Goal: Transaction & Acquisition: Purchase product/service

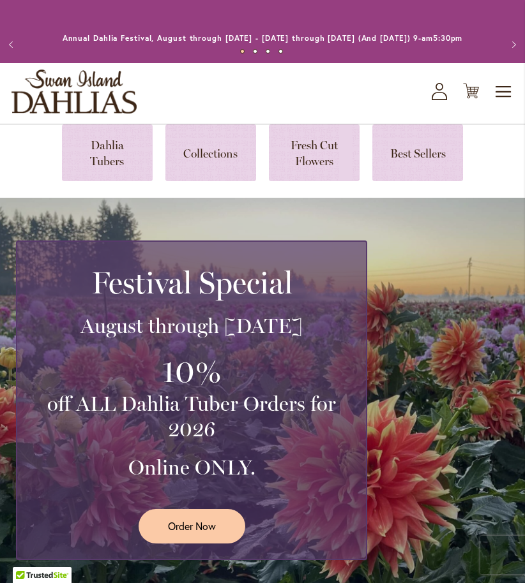
scroll to position [26, 0]
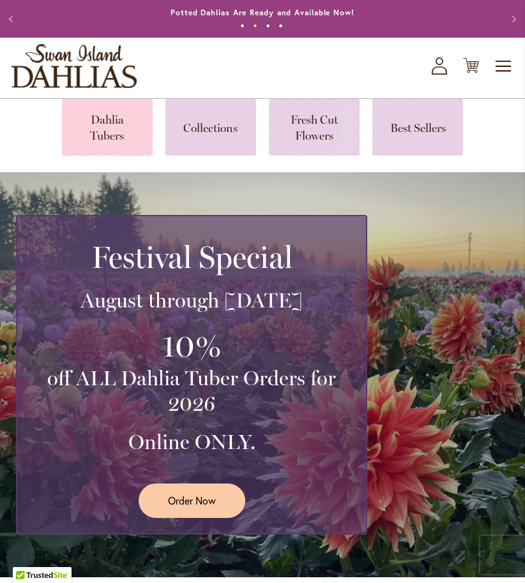
click at [119, 137] on link at bounding box center [107, 127] width 91 height 57
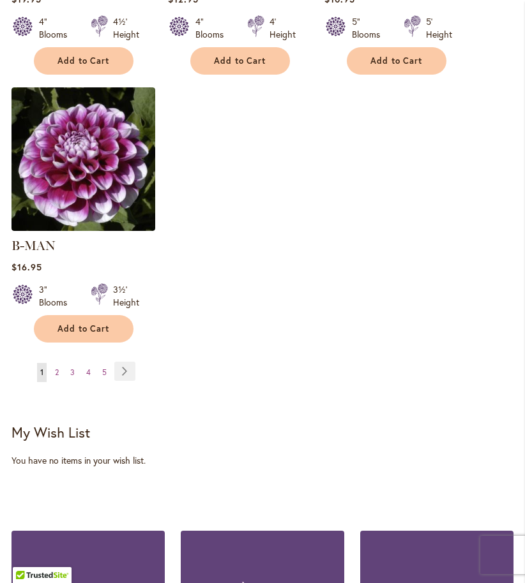
scroll to position [1863, 0]
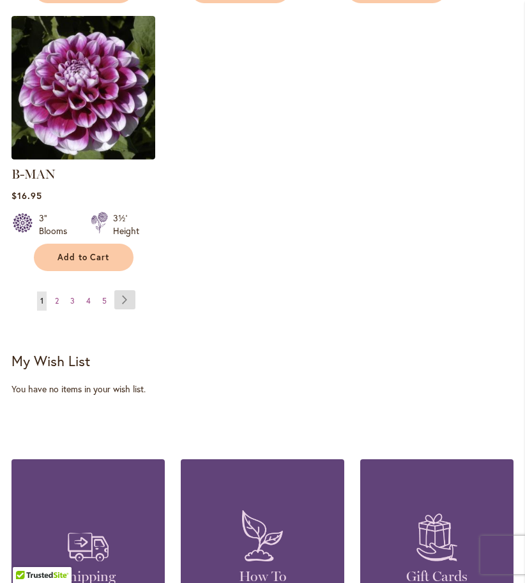
click at [126, 290] on link "Page Next" at bounding box center [124, 299] width 21 height 19
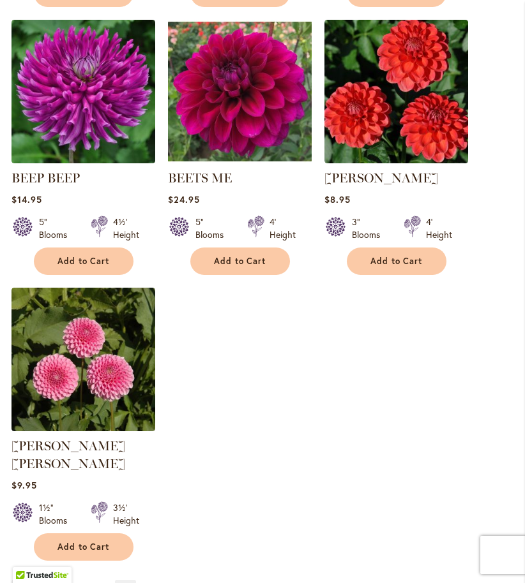
scroll to position [1634, 0]
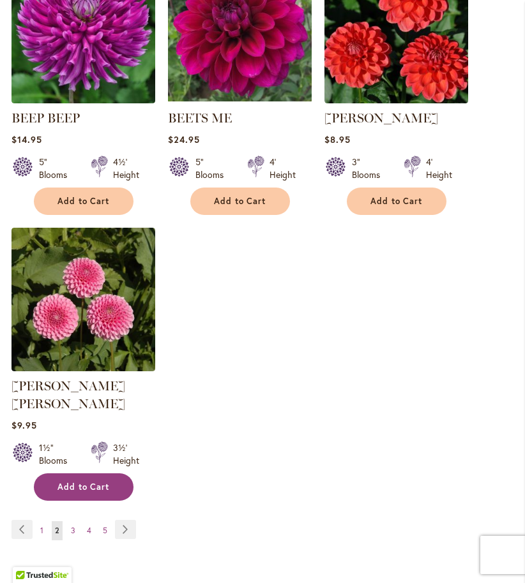
click at [103, 482] on span "Add to Cart" at bounding box center [83, 487] width 52 height 11
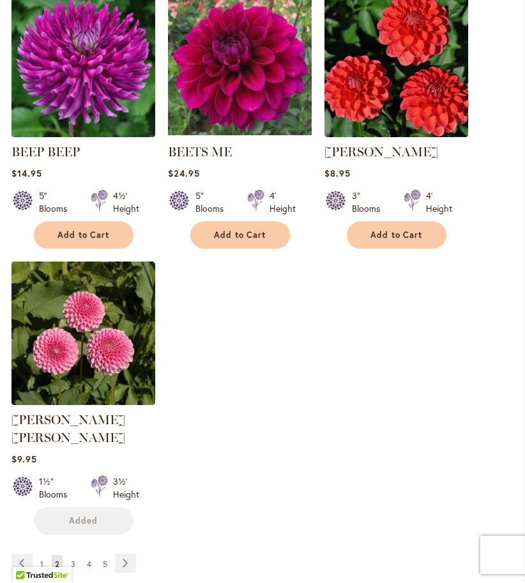
scroll to position [1668, 0]
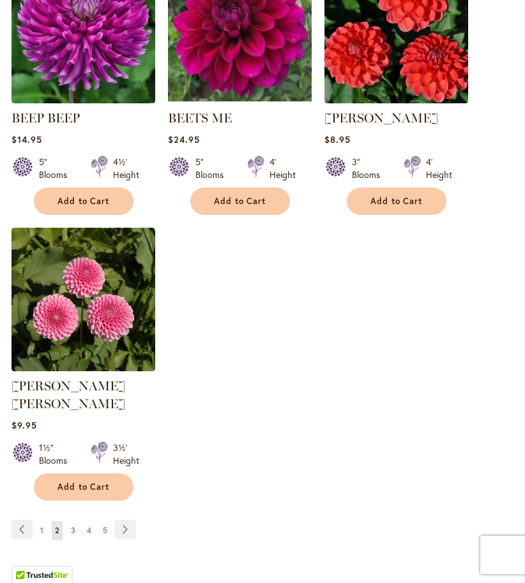
click at [74, 526] on span "3" at bounding box center [73, 531] width 4 height 10
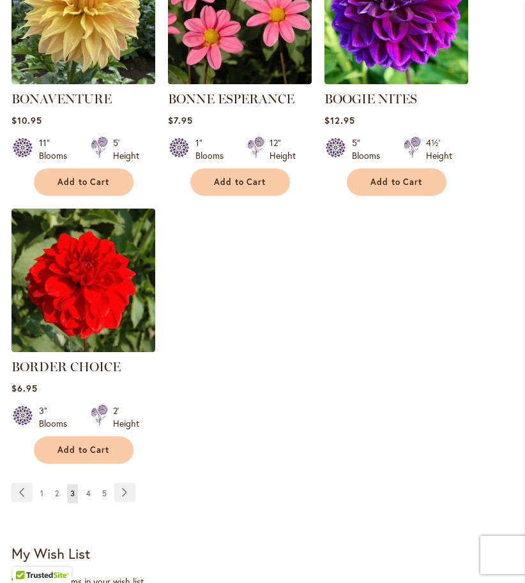
scroll to position [1685, 0]
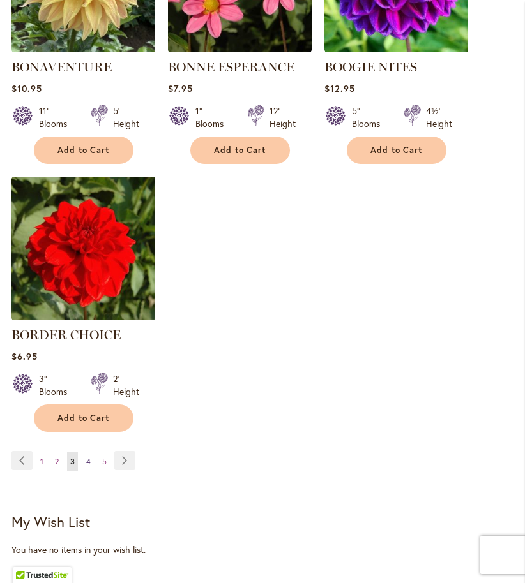
click at [91, 470] on link "Page 4" at bounding box center [88, 461] width 11 height 19
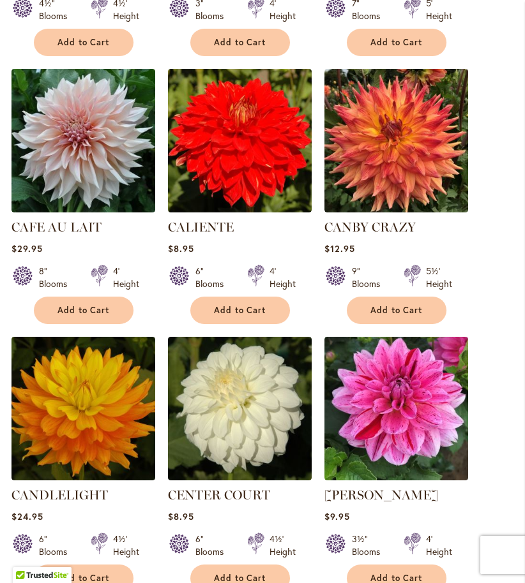
scroll to position [1276, 0]
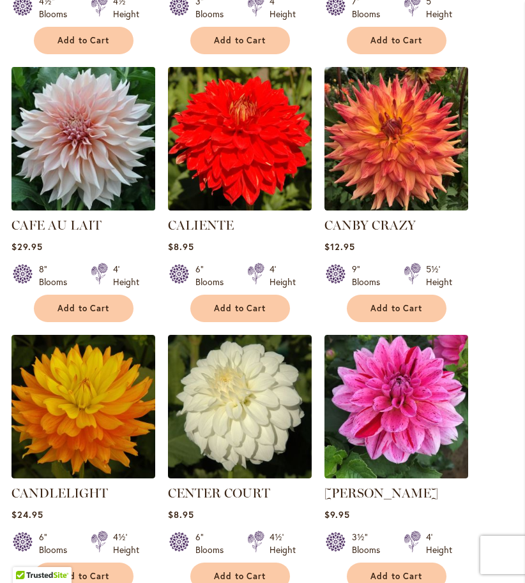
click at [99, 164] on img at bounding box center [83, 138] width 151 height 151
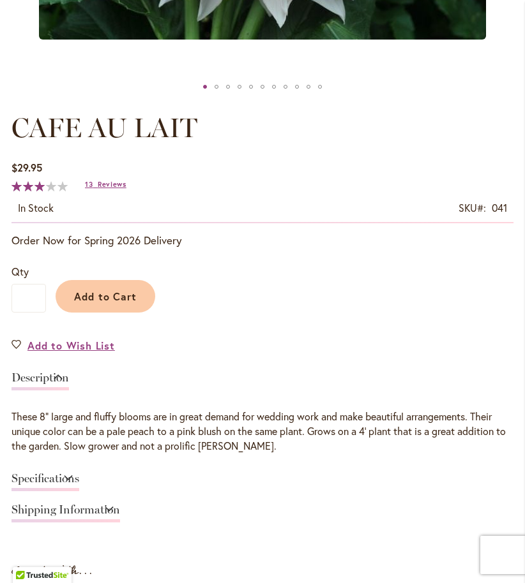
scroll to position [638, 0]
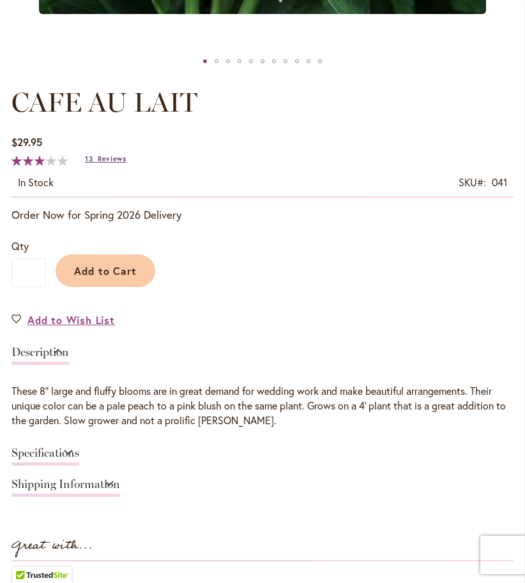
click at [111, 163] on span "Reviews" at bounding box center [112, 158] width 29 height 9
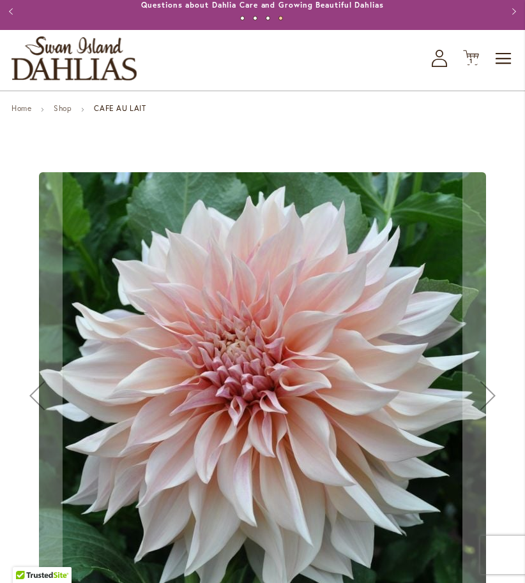
scroll to position [0, 0]
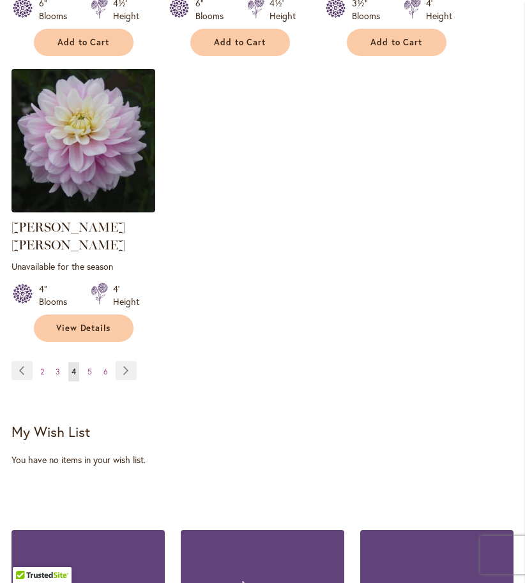
scroll to position [1812, 0]
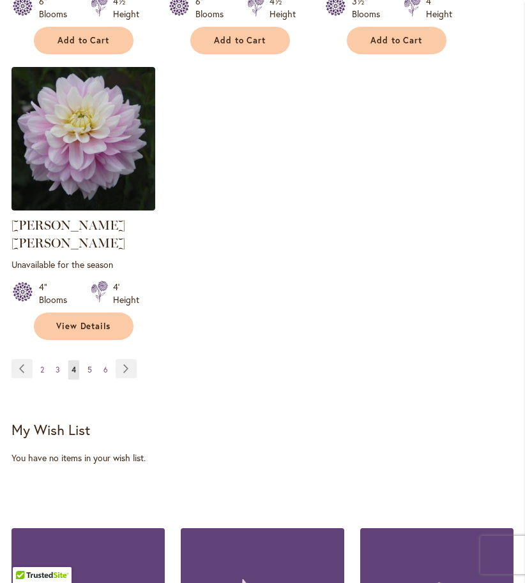
click at [89, 365] on span "5" at bounding box center [89, 370] width 4 height 10
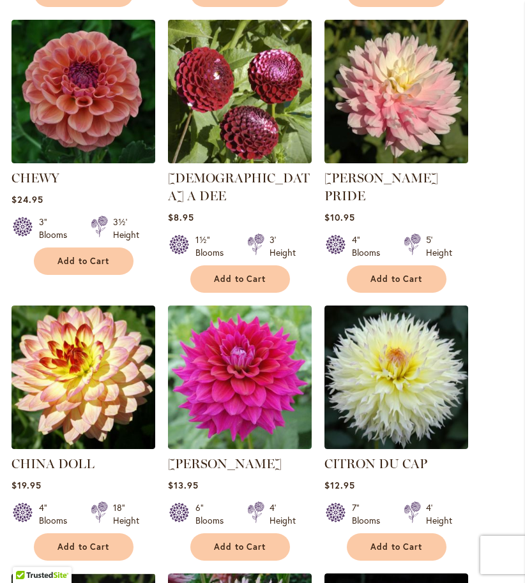
scroll to position [996, 0]
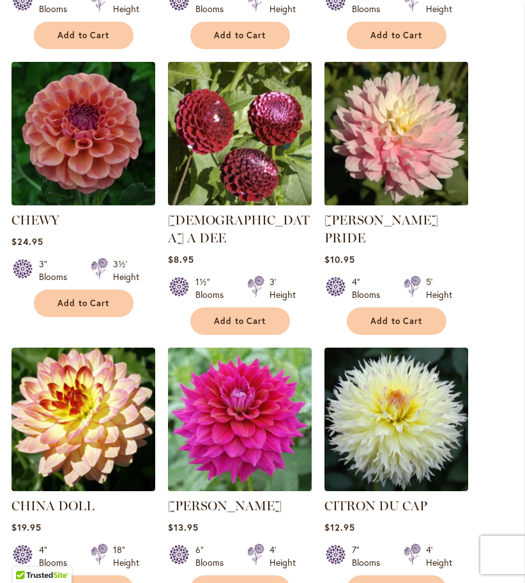
click at [410, 153] on img at bounding box center [395, 133] width 151 height 151
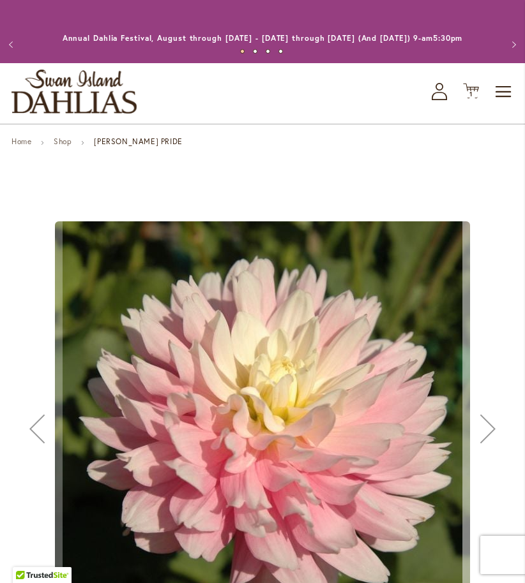
click at [486, 448] on div "Next" at bounding box center [487, 428] width 51 height 51
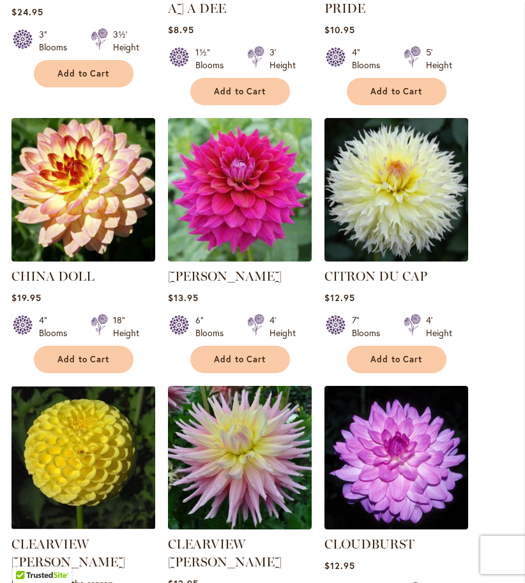
scroll to position [1251, 0]
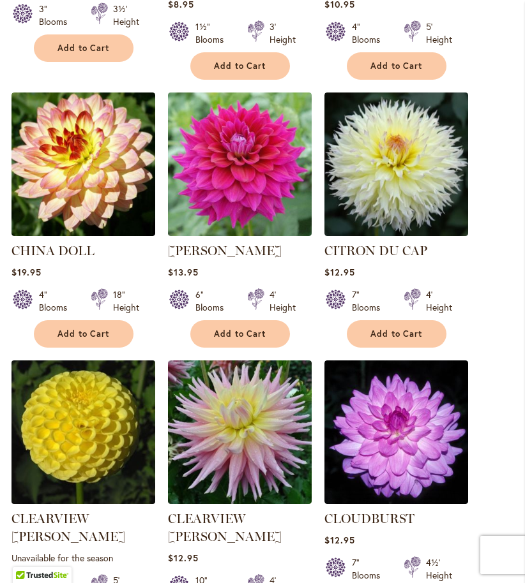
click at [94, 449] on img at bounding box center [83, 432] width 151 height 151
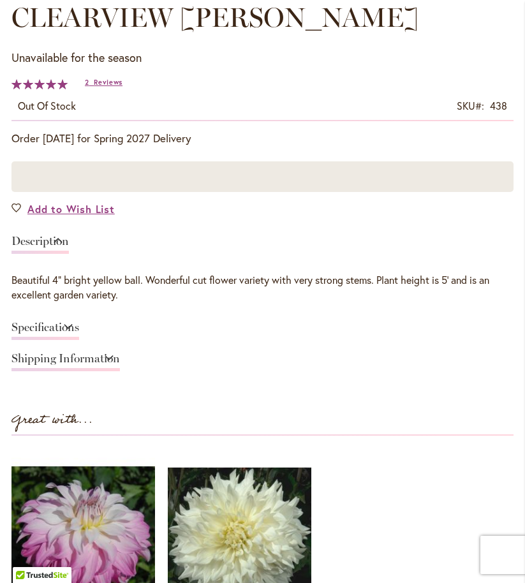
scroll to position [731, 0]
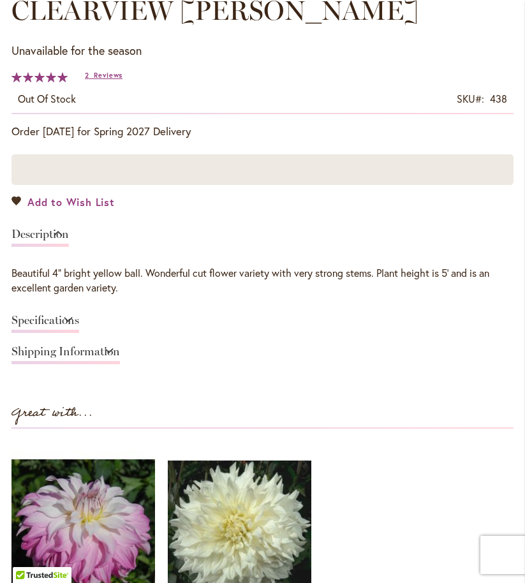
click at [79, 209] on span "Add to Wish List" at bounding box center [70, 202] width 87 height 15
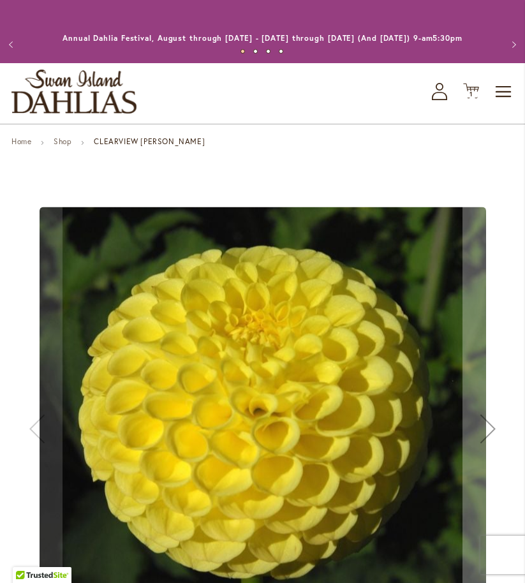
scroll to position [731, 0]
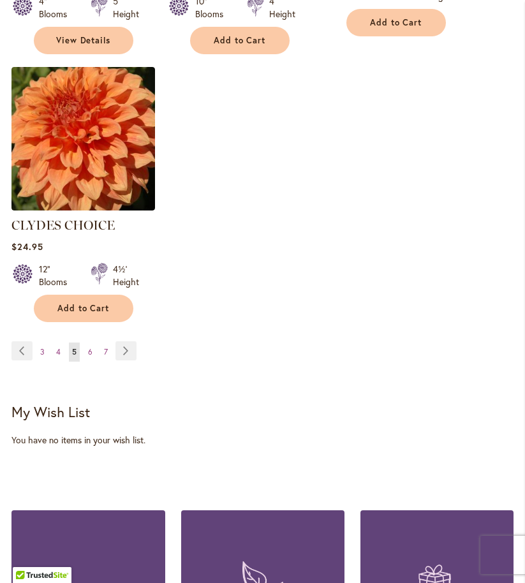
scroll to position [1838, 0]
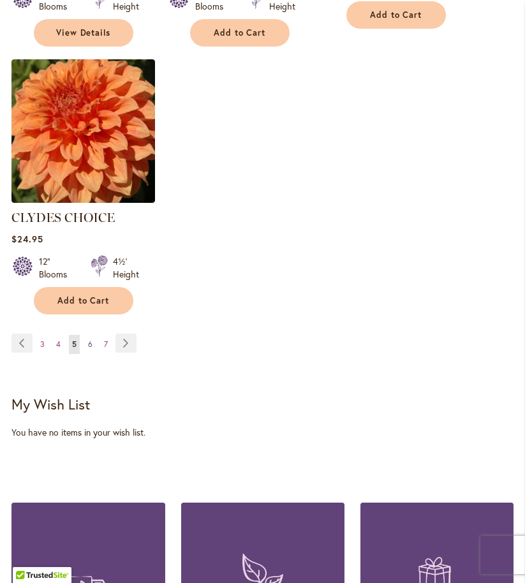
click at [89, 340] on span "6" at bounding box center [90, 345] width 4 height 10
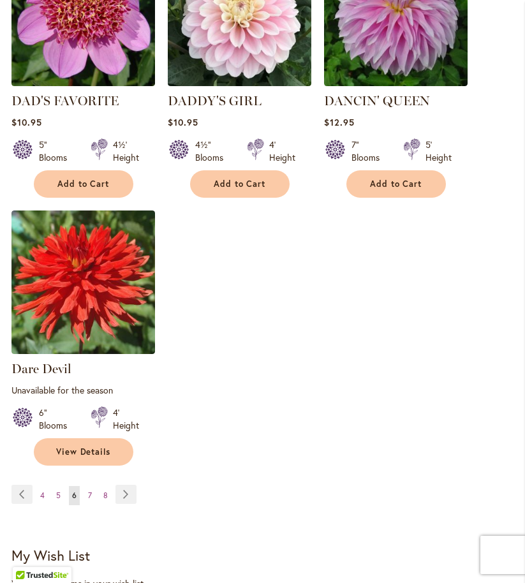
scroll to position [1683, 0]
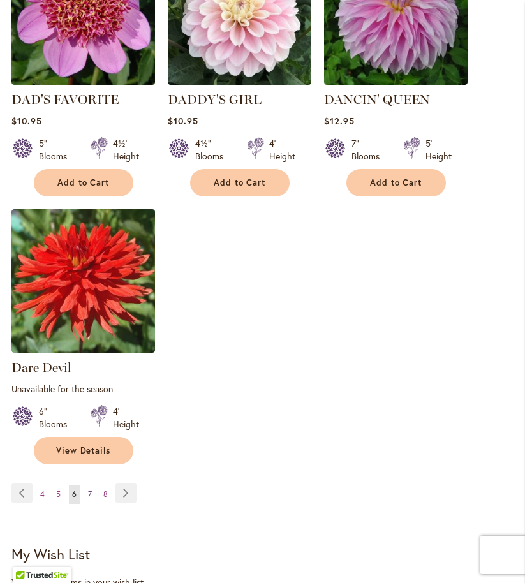
click at [89, 499] on span "7" at bounding box center [90, 494] width 4 height 10
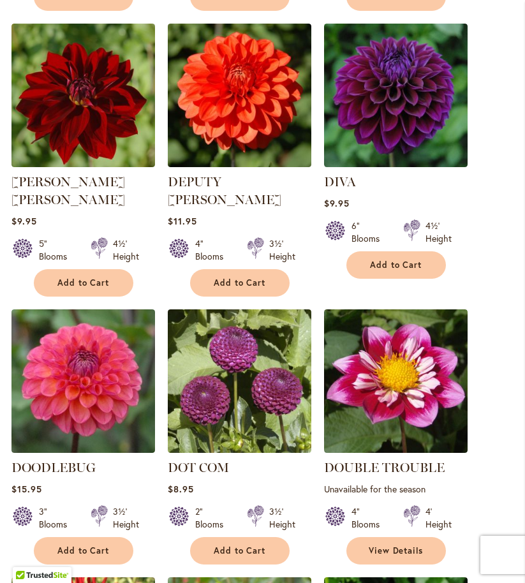
scroll to position [791, 0]
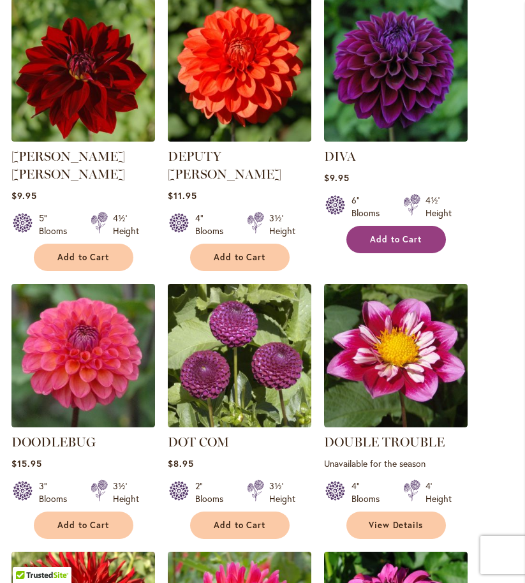
click at [388, 245] on span "Add to Cart" at bounding box center [396, 239] width 52 height 11
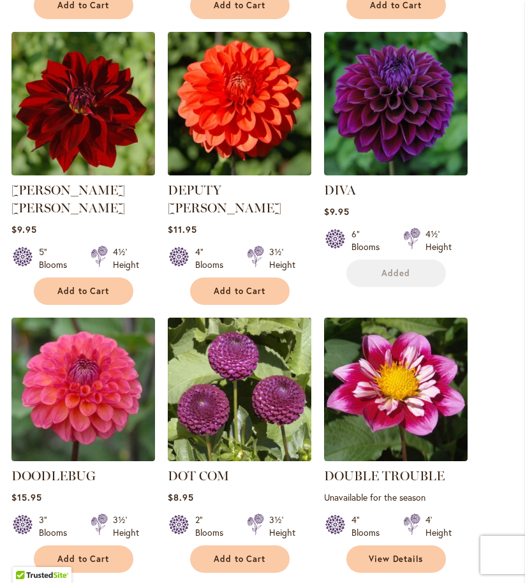
scroll to position [825, 0]
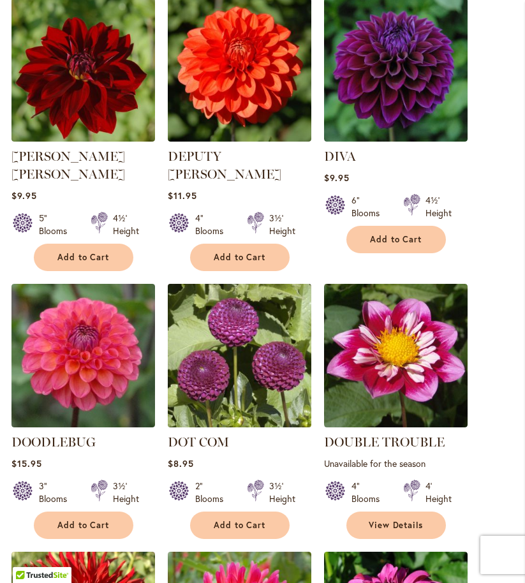
click at [265, 365] on img at bounding box center [239, 355] width 151 height 151
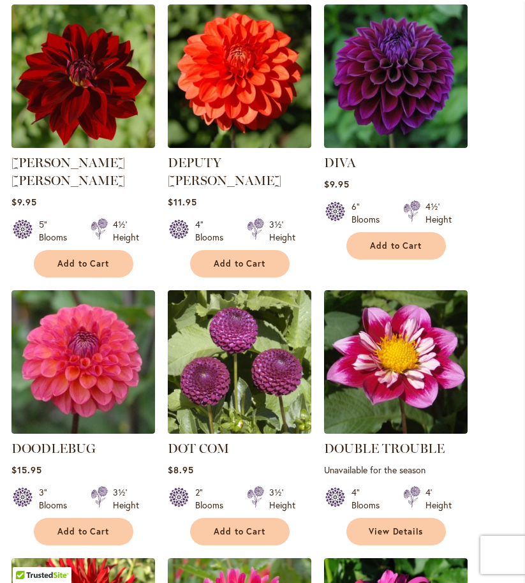
scroll to position [825, 0]
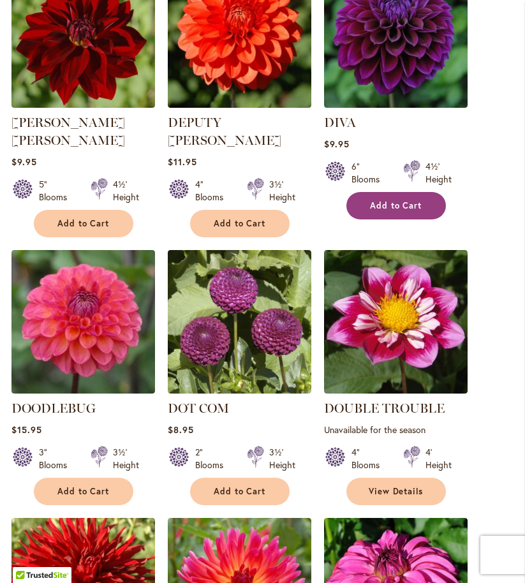
click at [406, 211] on span "Add to Cart" at bounding box center [396, 205] width 52 height 11
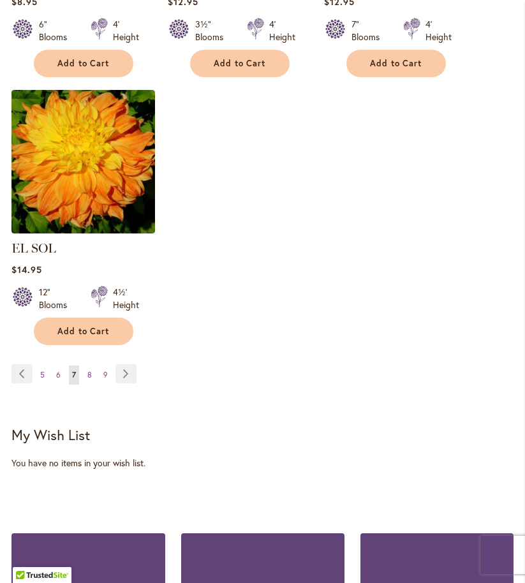
scroll to position [1931, 0]
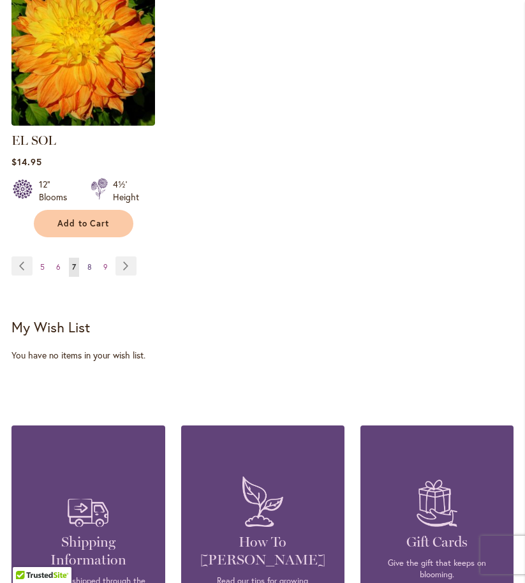
click at [91, 262] on span "8" at bounding box center [89, 267] width 4 height 10
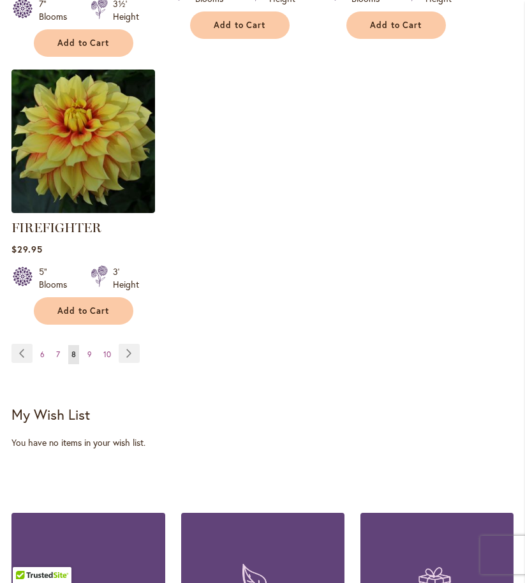
scroll to position [1863, 0]
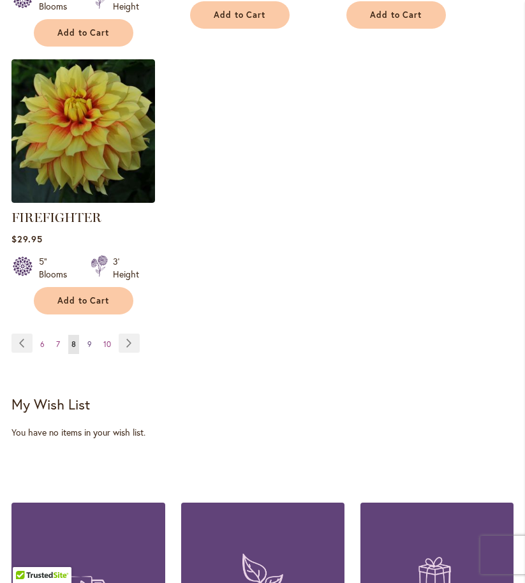
click at [90, 349] on span "9" at bounding box center [89, 345] width 4 height 10
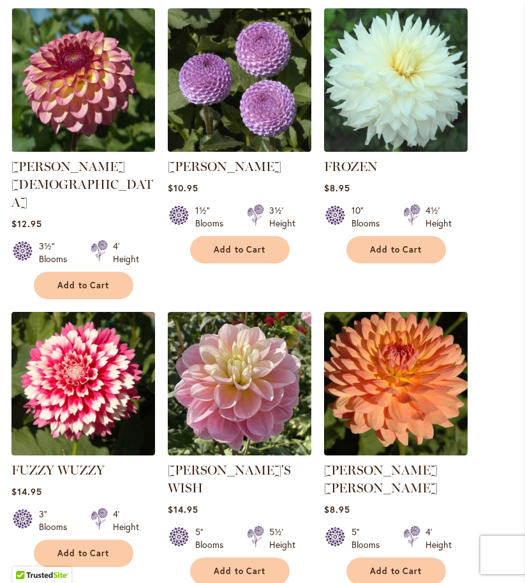
scroll to position [1072, 0]
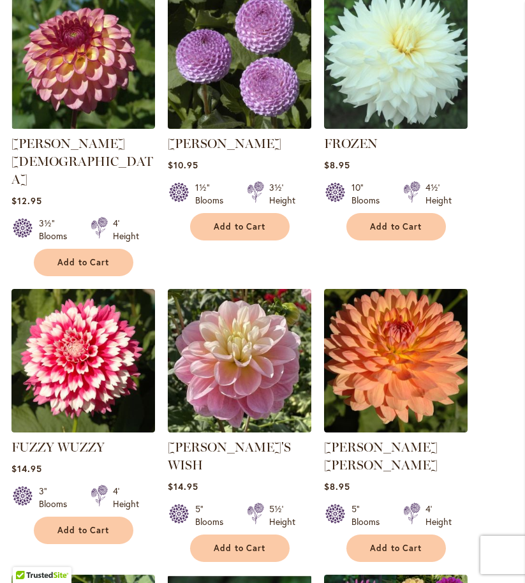
click at [260, 103] on img at bounding box center [239, 56] width 151 height 151
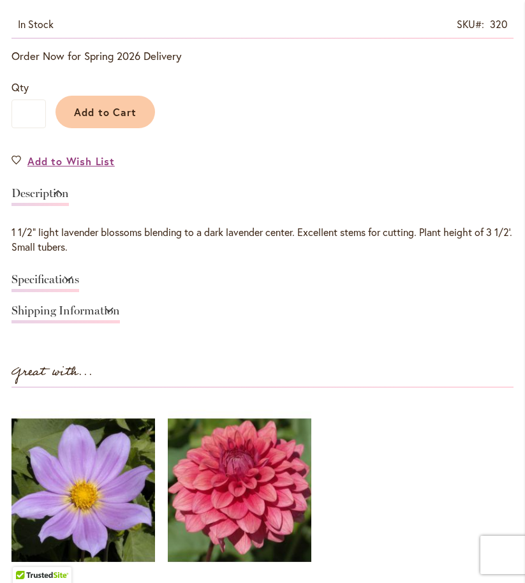
scroll to position [799, 0]
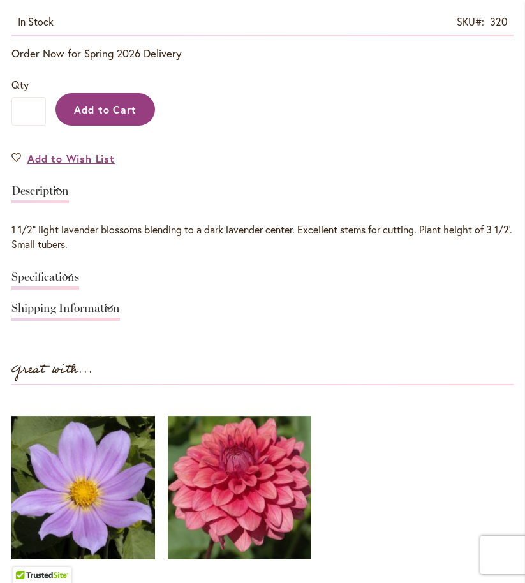
click at [103, 116] on span "Add to Cart" at bounding box center [105, 109] width 63 height 13
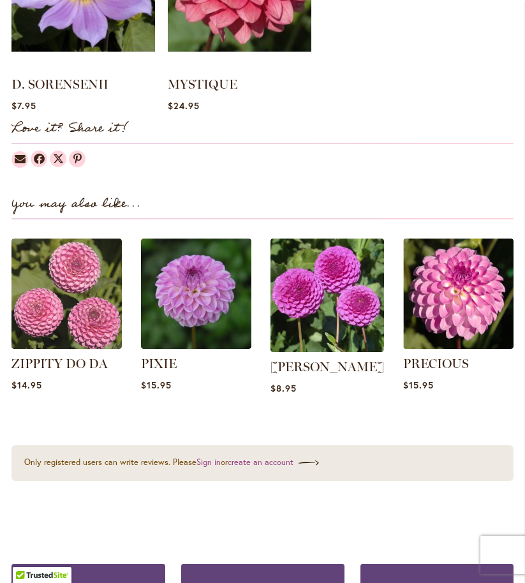
scroll to position [1343, 0]
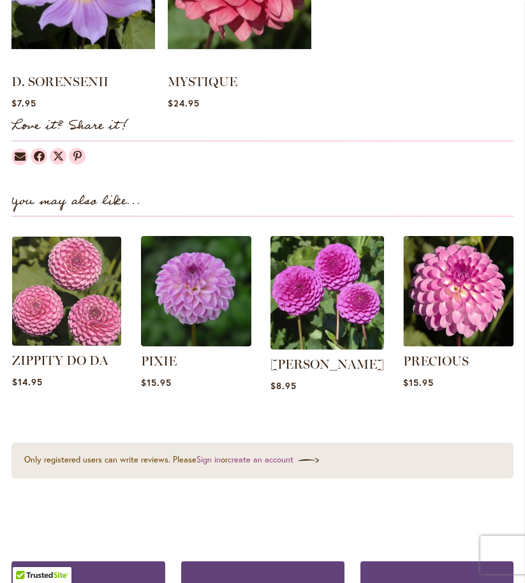
click at [71, 331] on img at bounding box center [67, 291] width 115 height 115
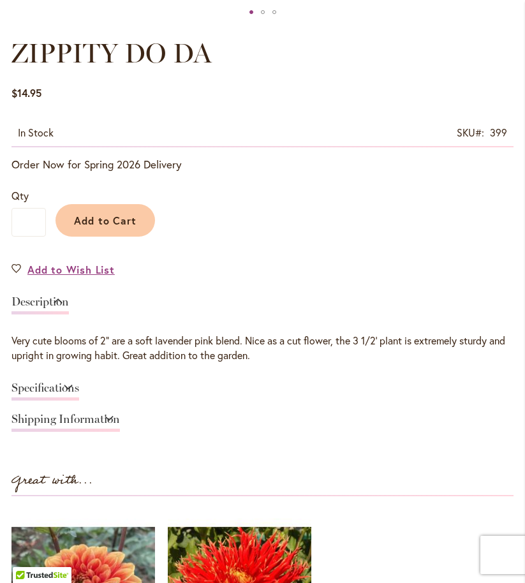
scroll to position [689, 0]
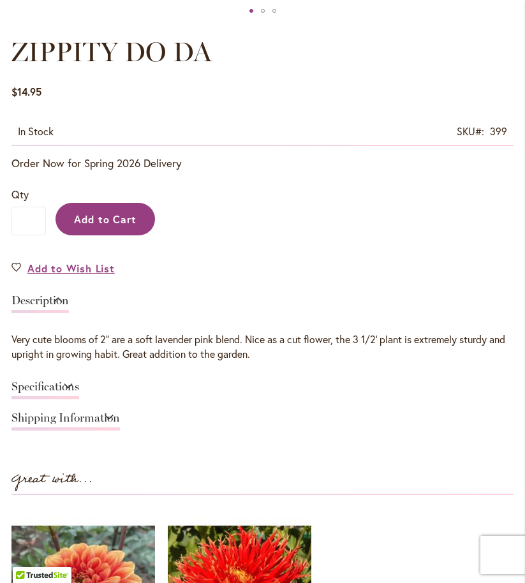
click at [126, 226] on span "Add to Cart" at bounding box center [105, 219] width 63 height 13
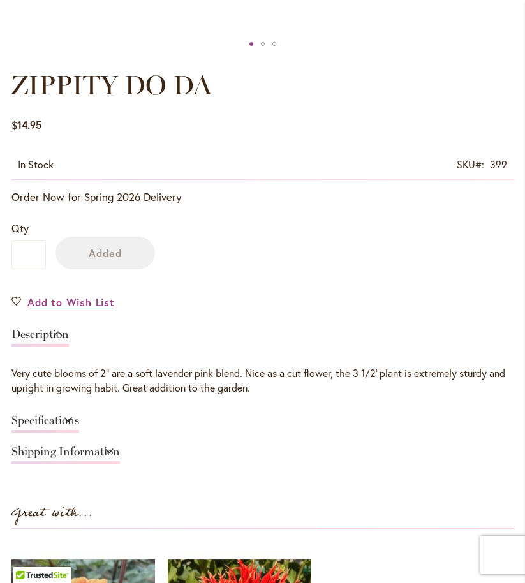
scroll to position [723, 0]
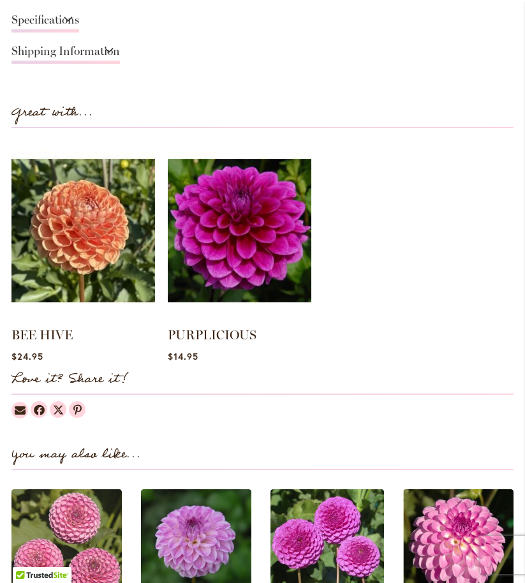
scroll to position [1063, 0]
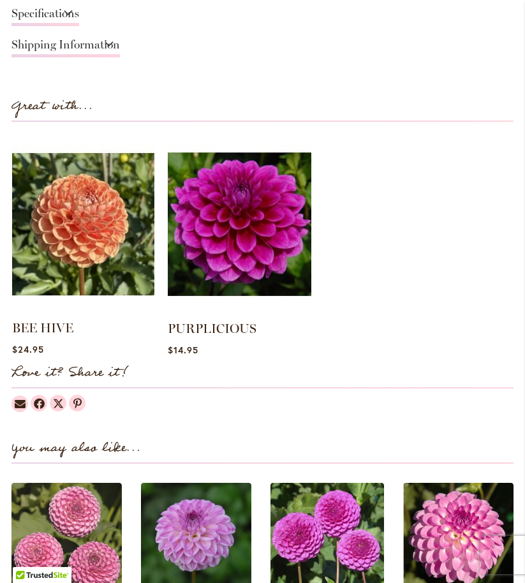
click at [84, 234] on img at bounding box center [83, 224] width 142 height 178
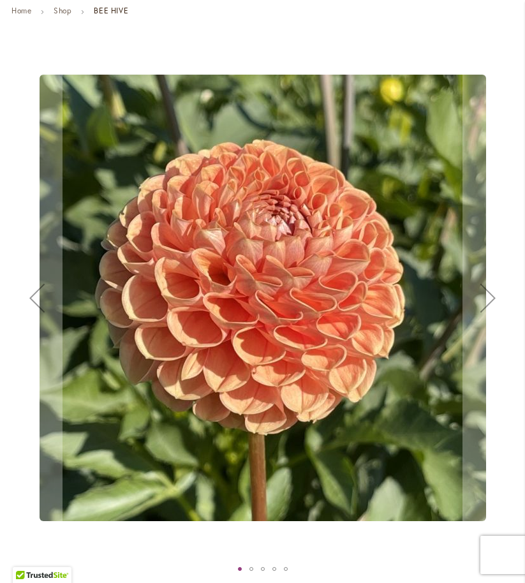
scroll to position [128, 0]
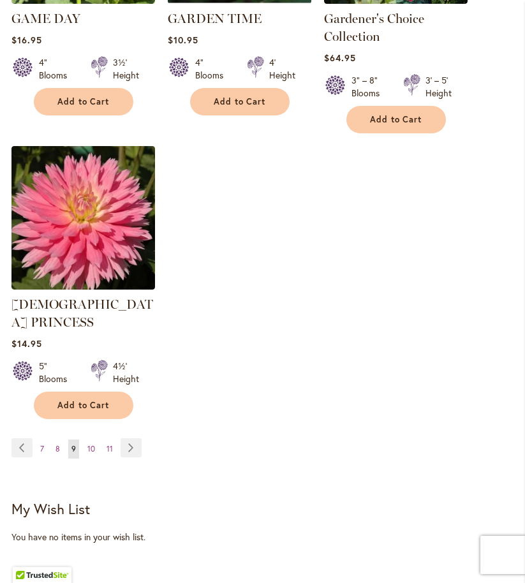
scroll to position [1812, 0]
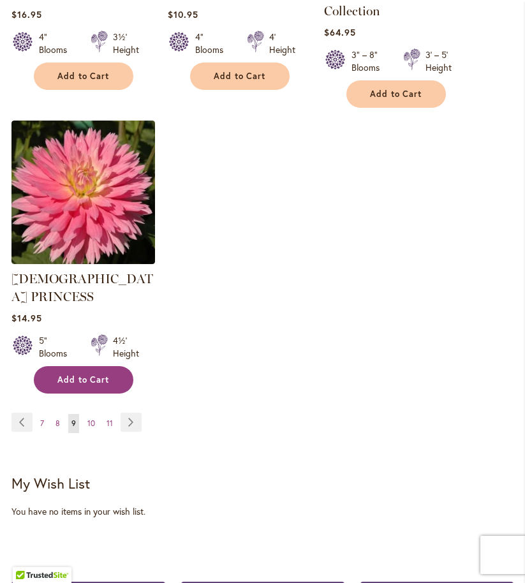
click at [100, 375] on span "Add to Cart" at bounding box center [83, 380] width 52 height 11
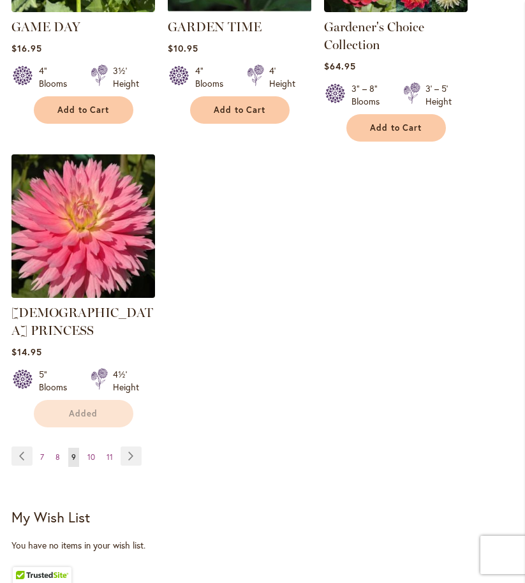
scroll to position [1846, 0]
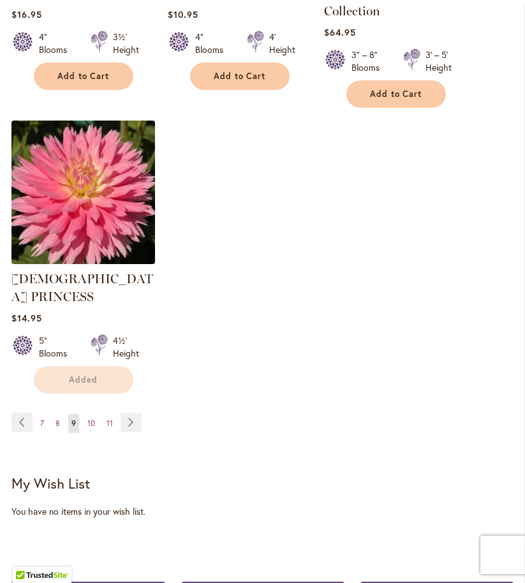
click at [95, 174] on img at bounding box center [83, 192] width 151 height 151
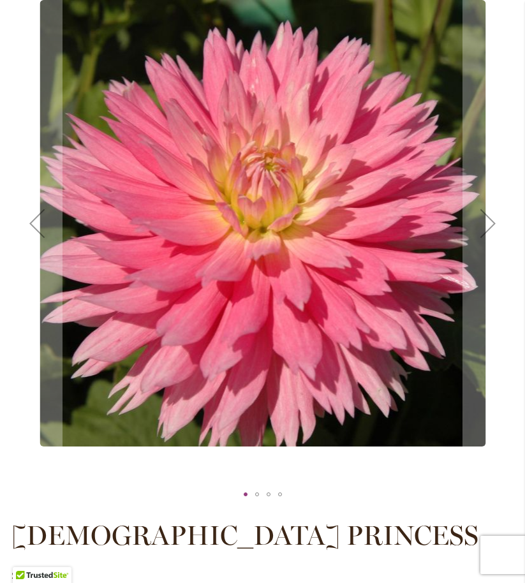
scroll to position [204, 0]
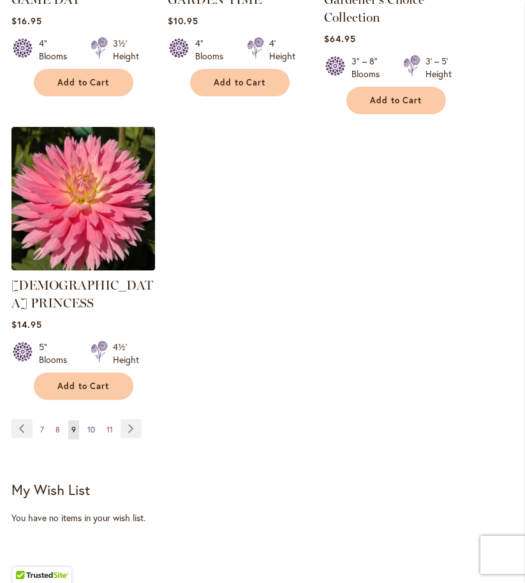
scroll to position [1846, 0]
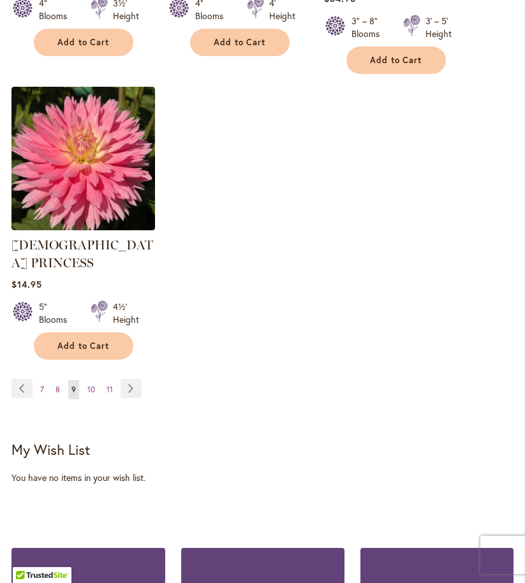
click at [91, 385] on span "10" at bounding box center [91, 390] width 8 height 10
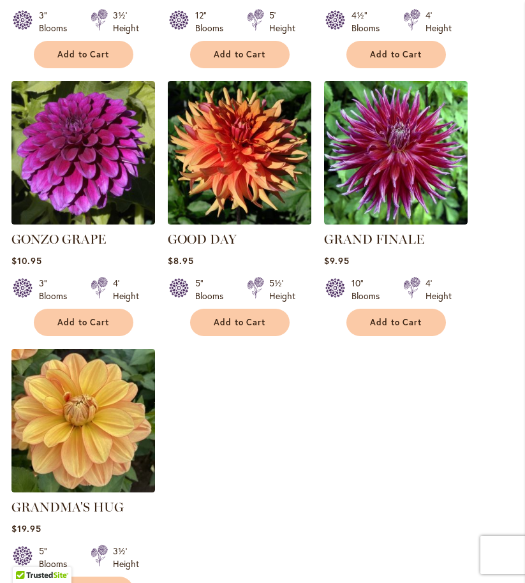
scroll to position [1532, 0]
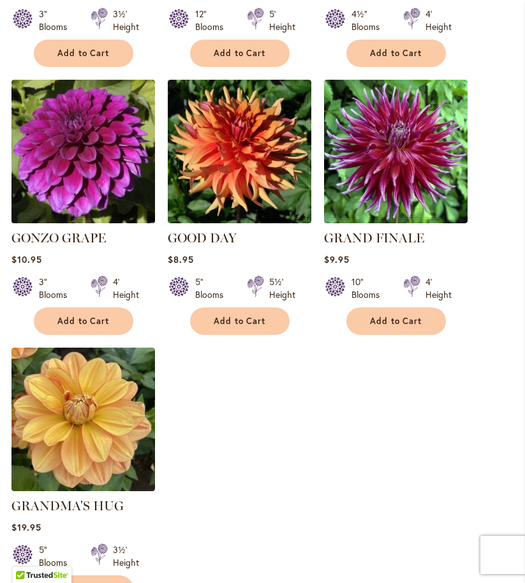
click at [97, 172] on img at bounding box center [83, 151] width 151 height 151
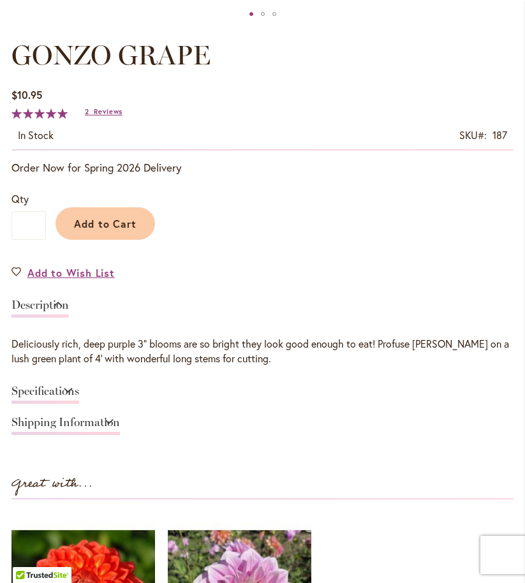
scroll to position [633, 0]
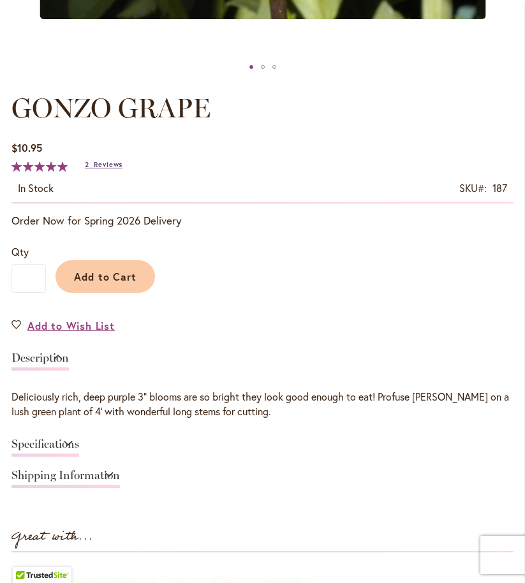
click at [111, 169] on span "Reviews" at bounding box center [108, 164] width 29 height 9
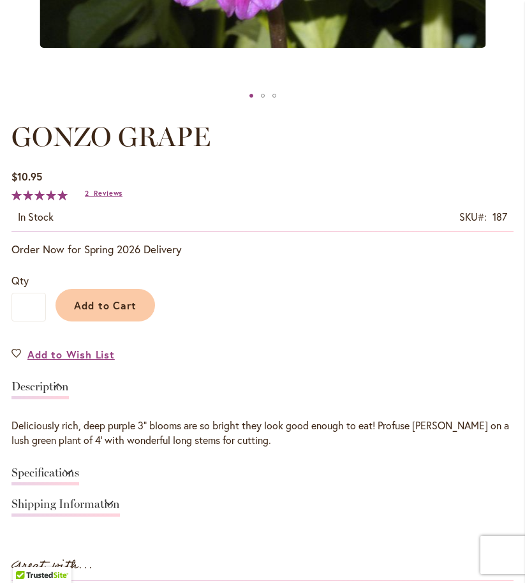
scroll to position [613, 0]
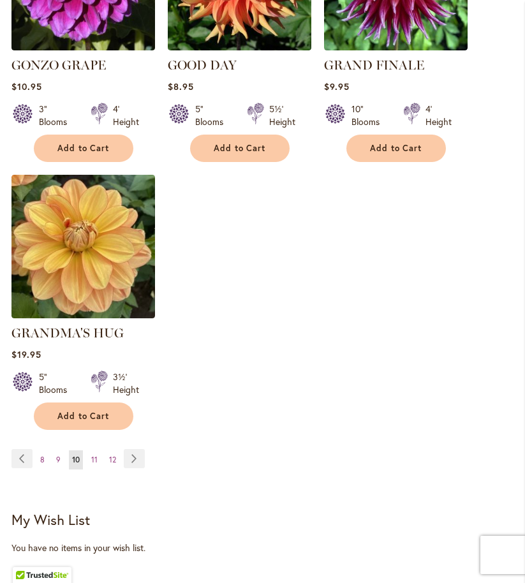
scroll to position [1729, 0]
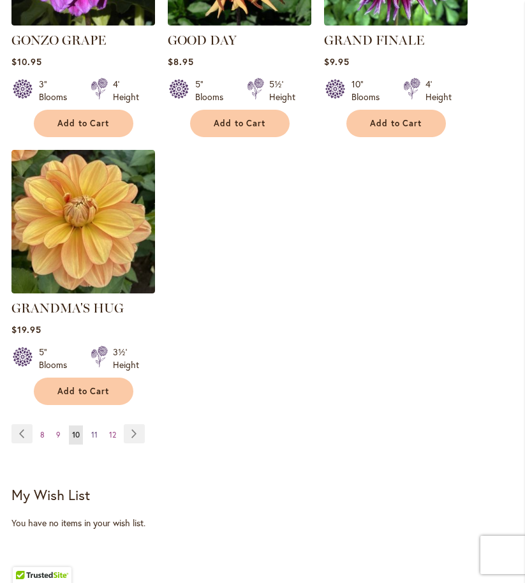
click at [98, 426] on link "Page 11" at bounding box center [94, 435] width 13 height 19
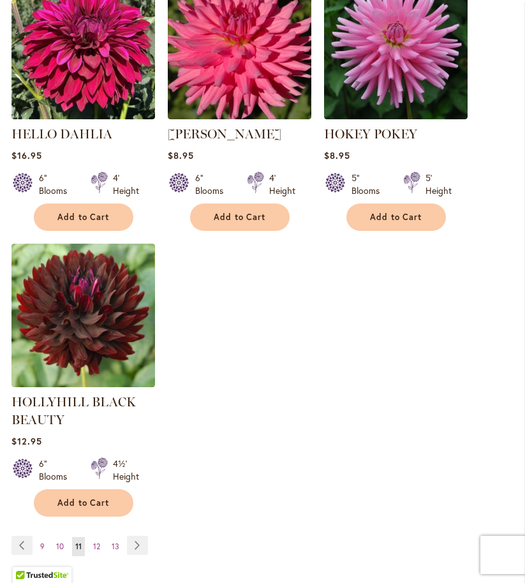
scroll to position [1692, 0]
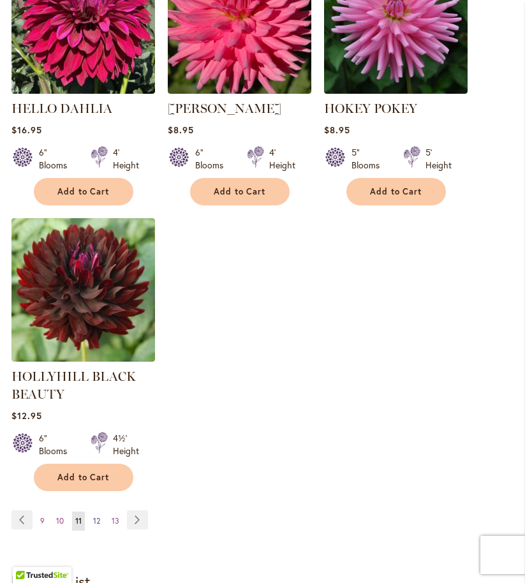
click at [99, 526] on span "12" at bounding box center [96, 521] width 7 height 10
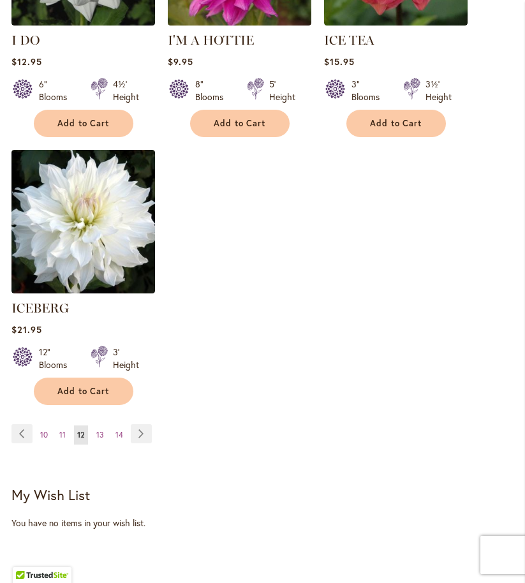
scroll to position [1863, 0]
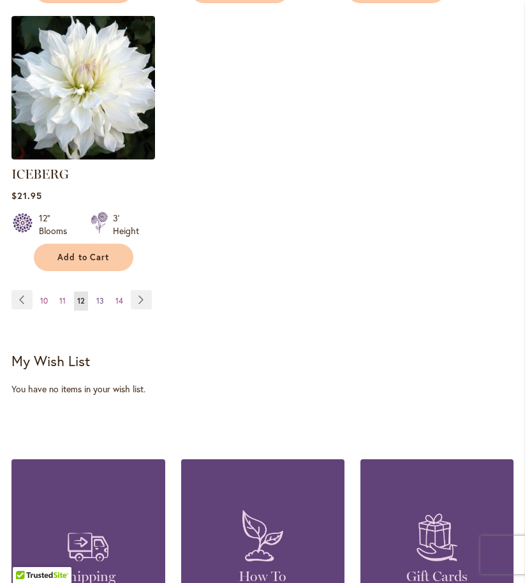
click at [102, 296] on span "13" at bounding box center [100, 301] width 8 height 10
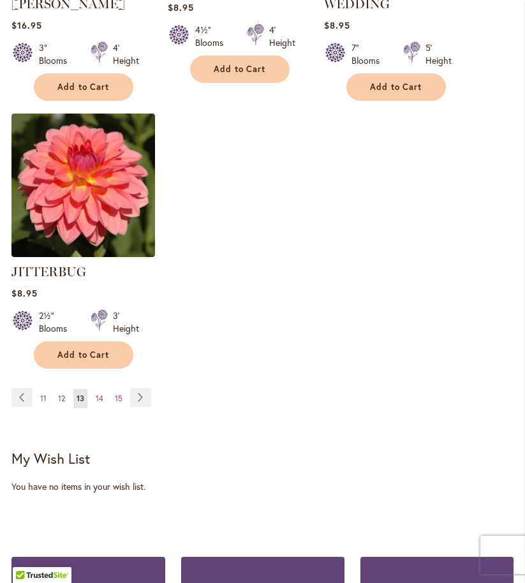
scroll to position [1812, 0]
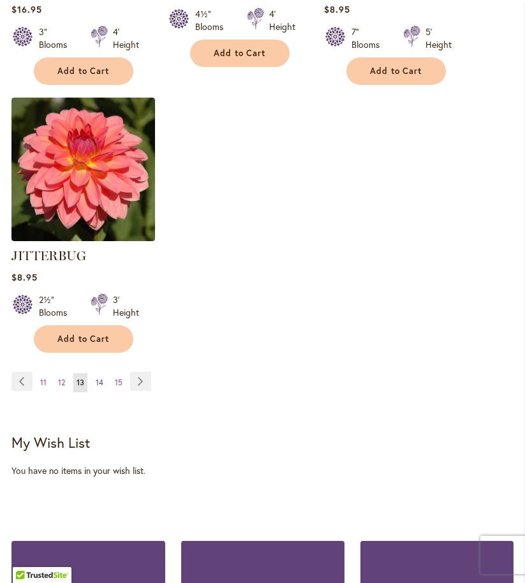
click at [97, 378] on span "14" at bounding box center [100, 383] width 8 height 10
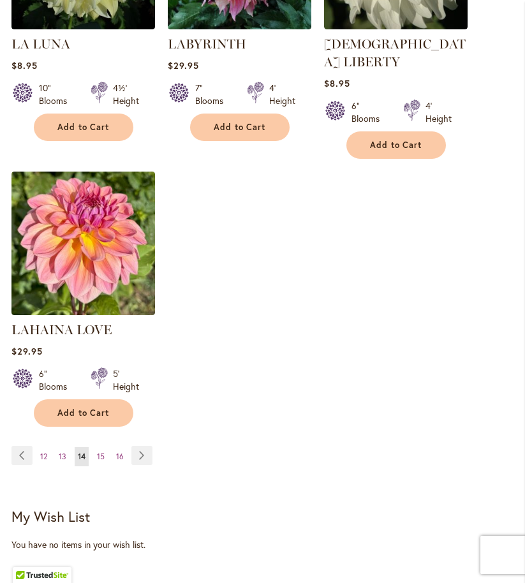
scroll to position [1710, 0]
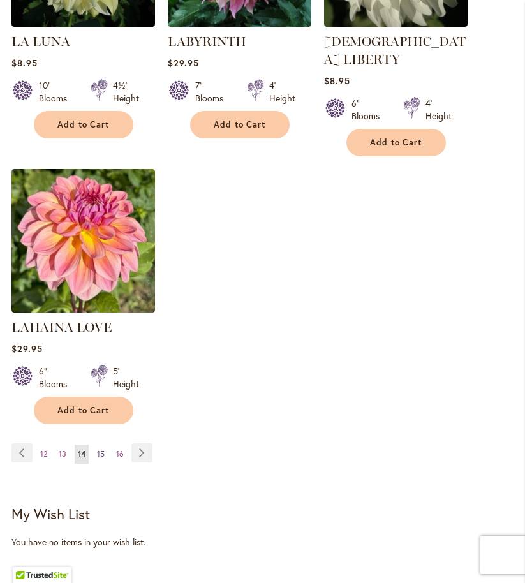
click at [105, 445] on link "Page 15" at bounding box center [101, 454] width 14 height 19
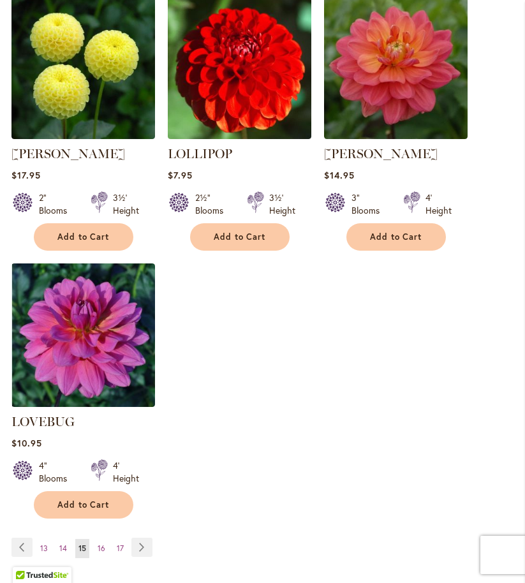
scroll to position [1659, 0]
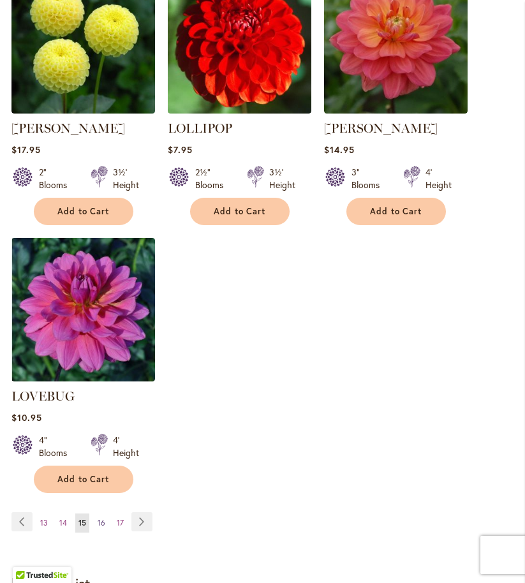
click at [100, 518] on span "16" at bounding box center [102, 523] width 8 height 10
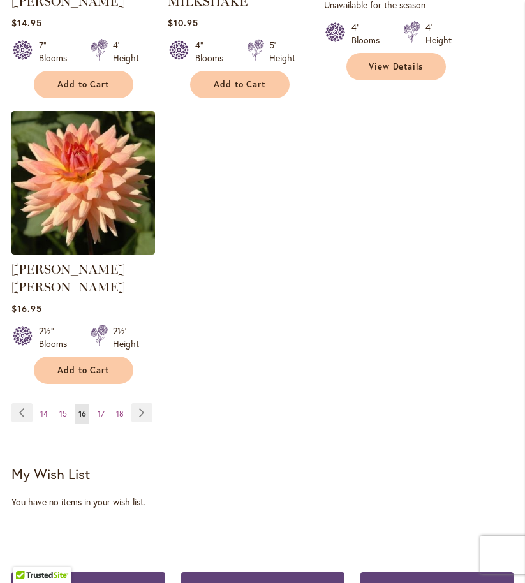
scroll to position [1812, 0]
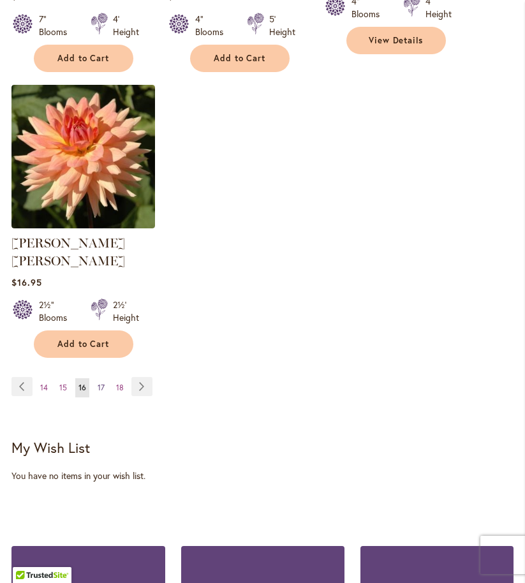
click at [98, 383] on span "17" at bounding box center [101, 388] width 7 height 10
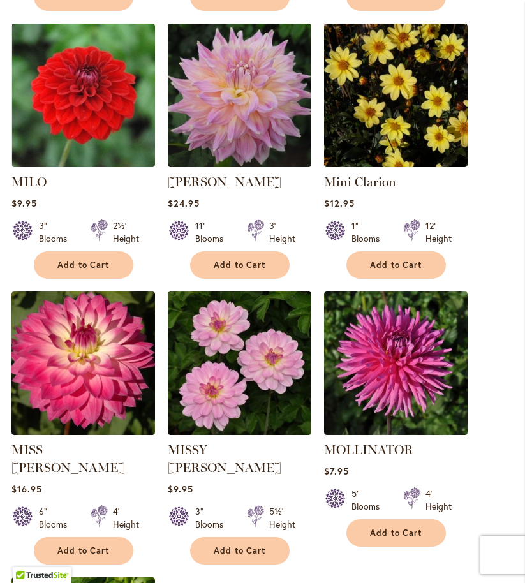
scroll to position [1353, 0]
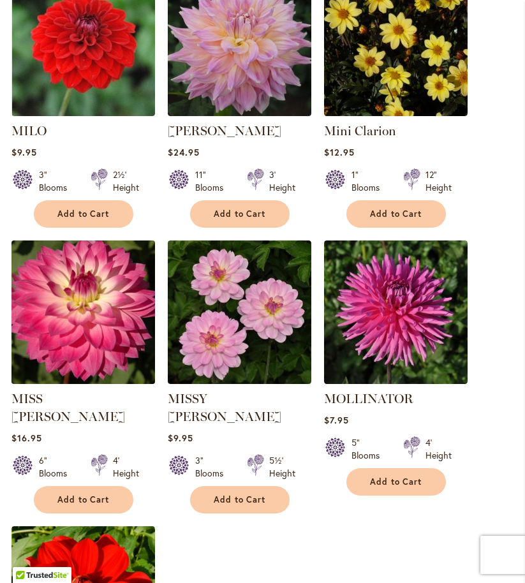
click at [98, 338] on img at bounding box center [83, 312] width 151 height 151
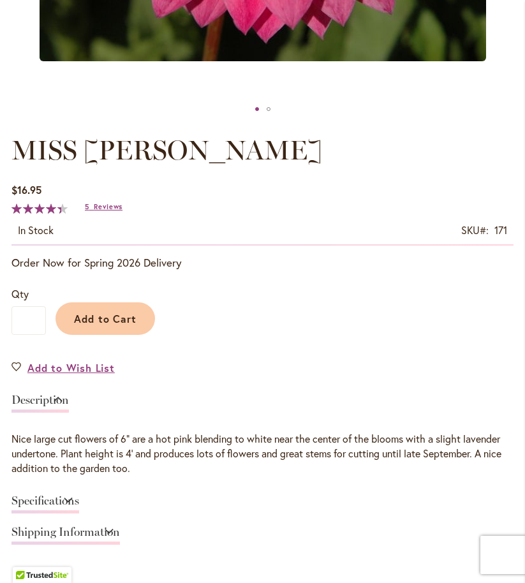
scroll to position [616, 0]
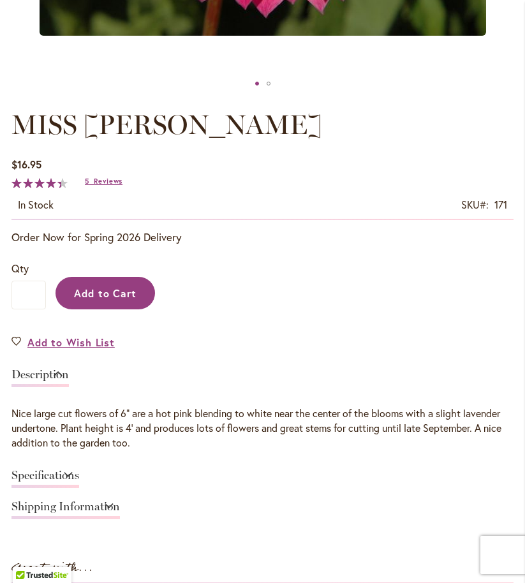
click at [123, 300] on span "Add to Cart" at bounding box center [105, 293] width 63 height 13
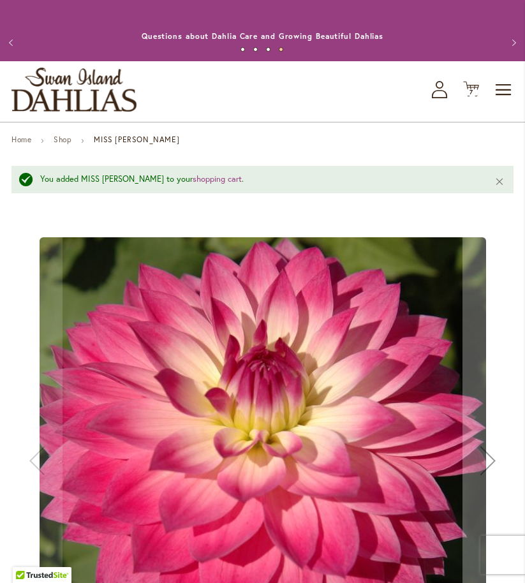
scroll to position [0, 0]
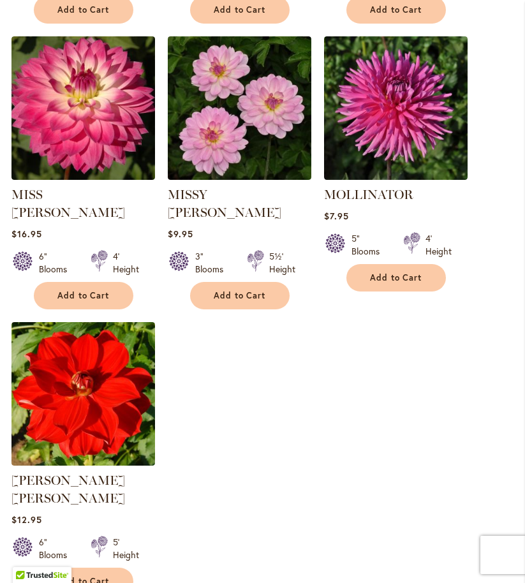
scroll to position [1583, 0]
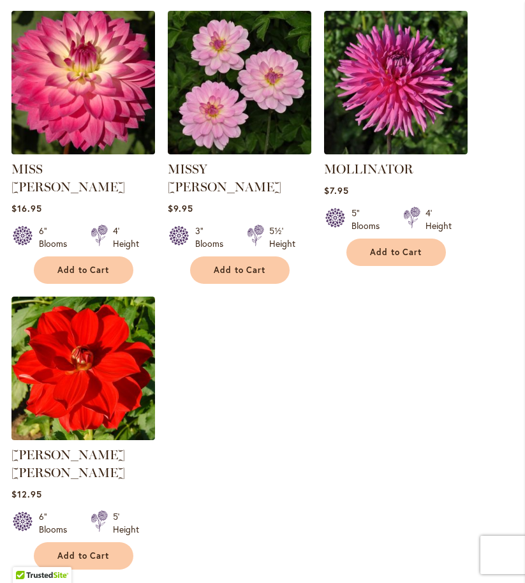
click at [95, 98] on img at bounding box center [83, 82] width 151 height 151
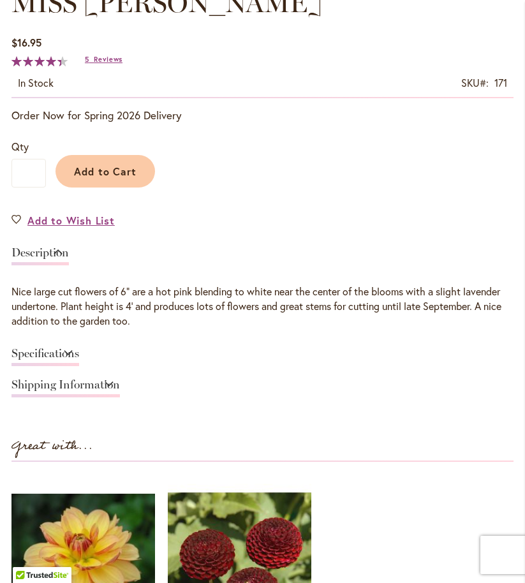
scroll to position [740, 0]
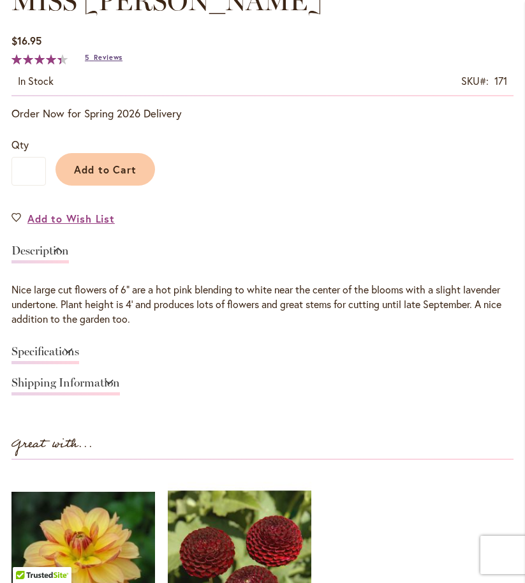
click at [104, 62] on span "Reviews" at bounding box center [108, 57] width 29 height 9
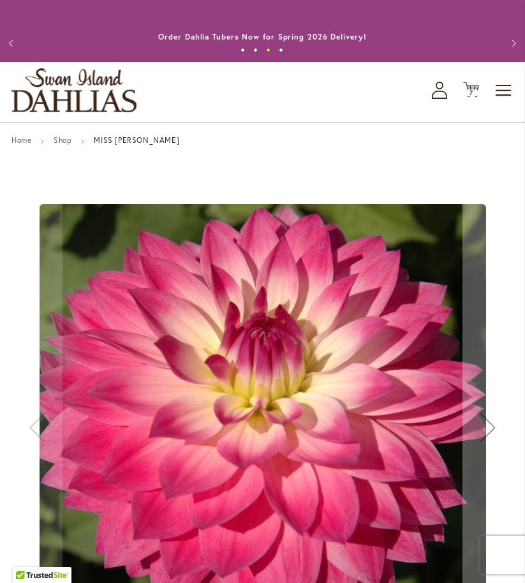
scroll to position [0, 0]
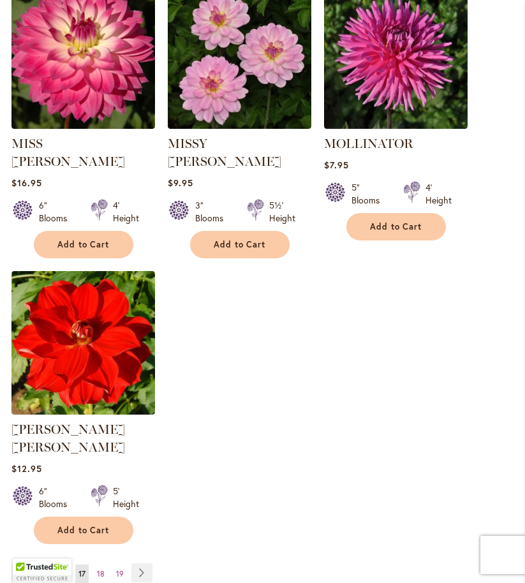
scroll to position [1653, 0]
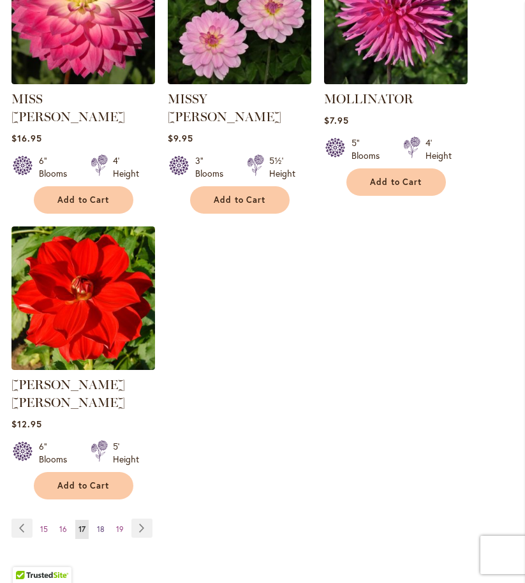
click at [101, 525] on span "18" at bounding box center [101, 530] width 8 height 10
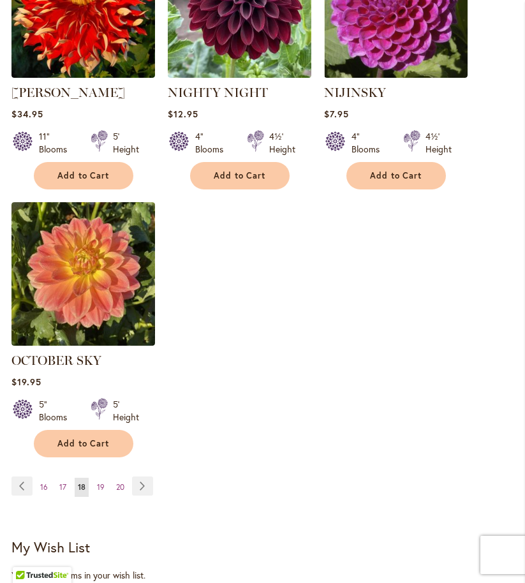
scroll to position [1685, 0]
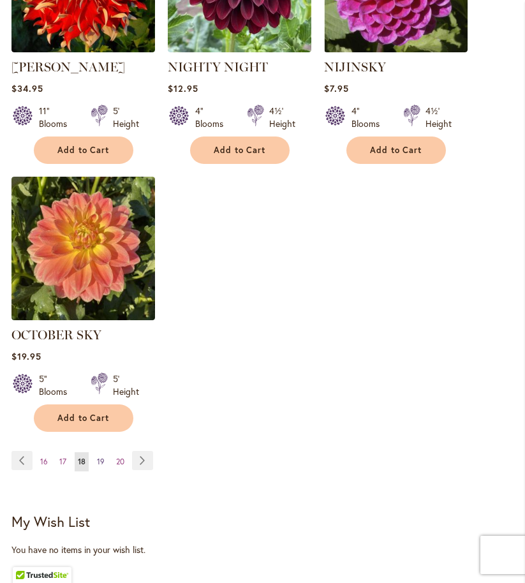
click at [101, 467] on span "19" at bounding box center [101, 462] width 8 height 10
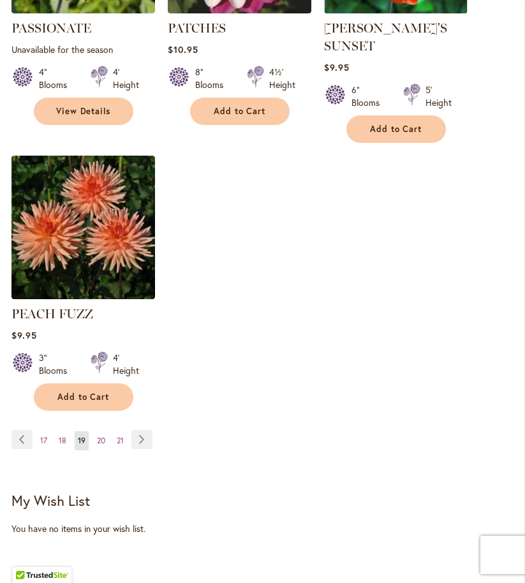
scroll to position [1742, 0]
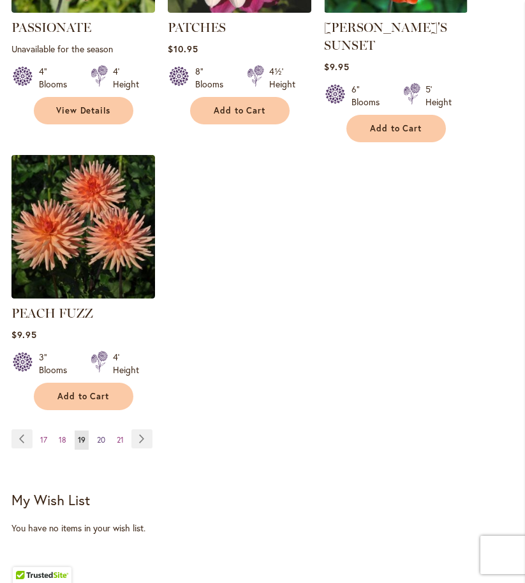
click at [100, 435] on span "20" at bounding box center [101, 440] width 8 height 10
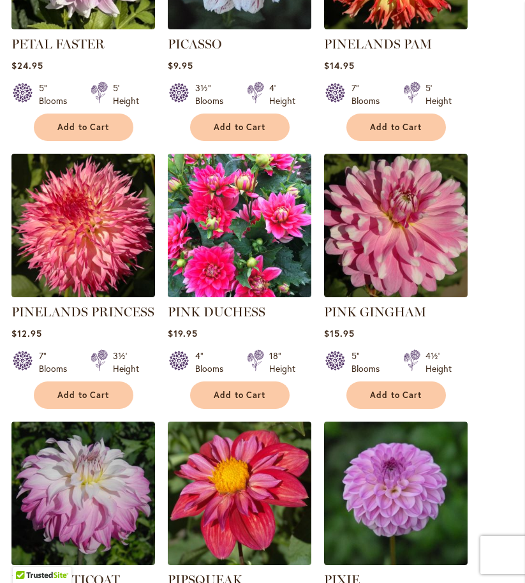
scroll to position [1211, 0]
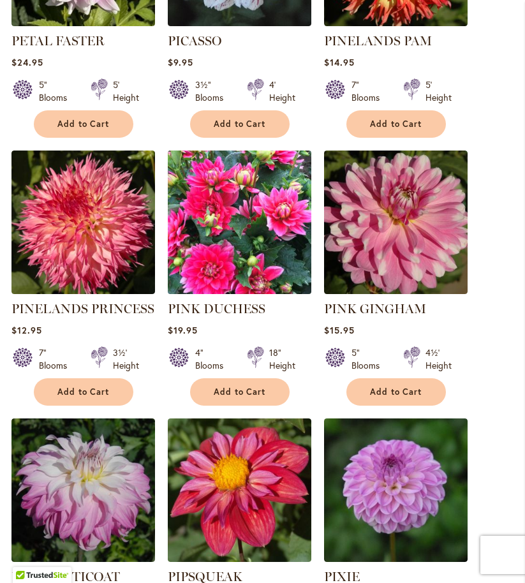
click at [278, 231] on img at bounding box center [239, 222] width 151 height 151
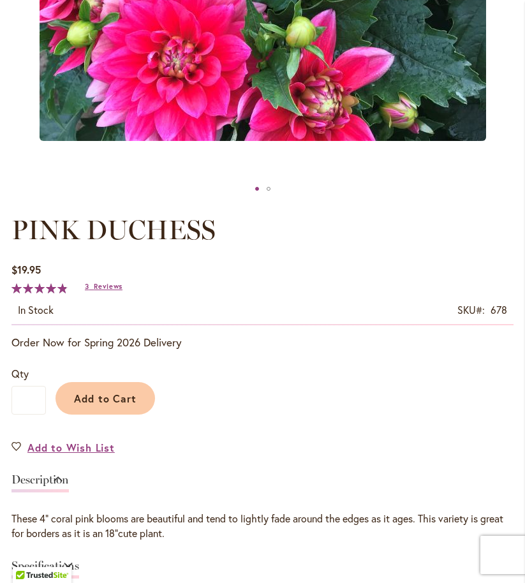
scroll to position [648, 0]
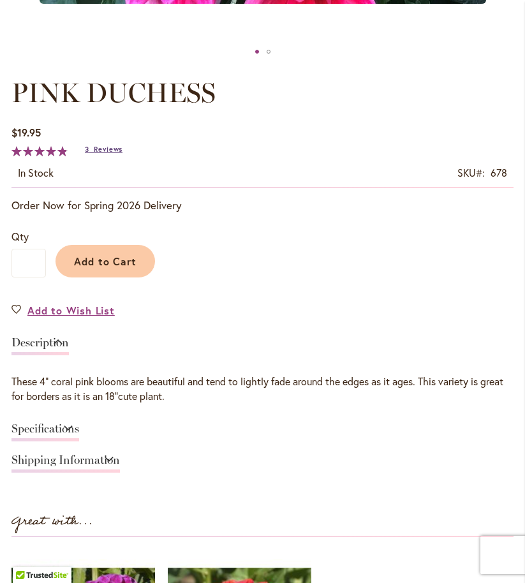
click at [113, 154] on span "Reviews" at bounding box center [108, 149] width 29 height 9
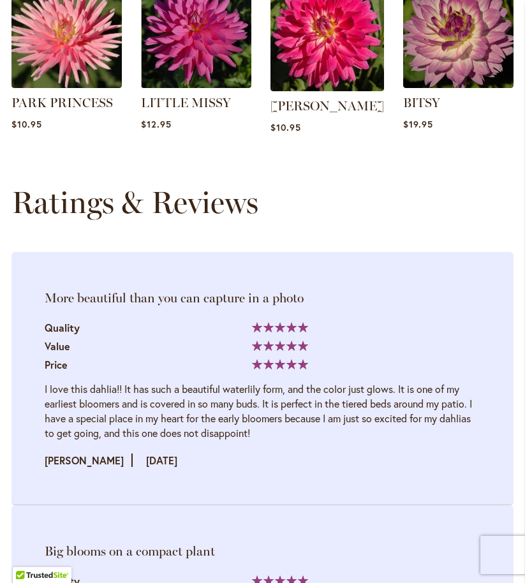
scroll to position [1748, 0]
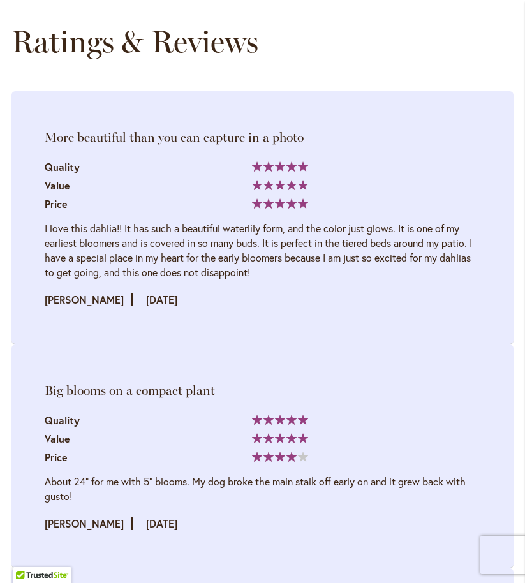
drag, startPoint x: 513, startPoint y: 306, endPoint x: 527, endPoint y: 308, distance: 14.3
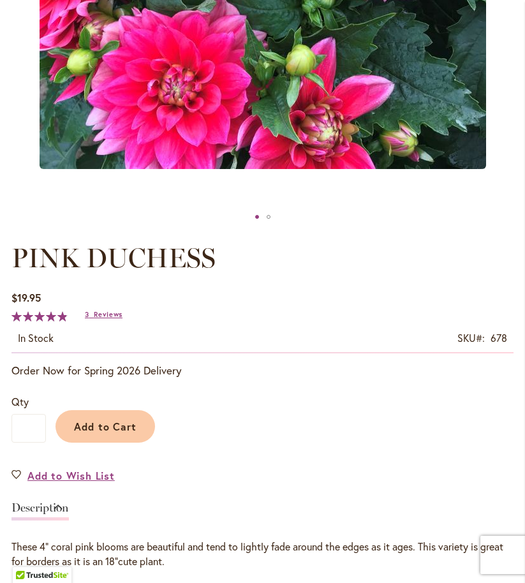
scroll to position [487, 0]
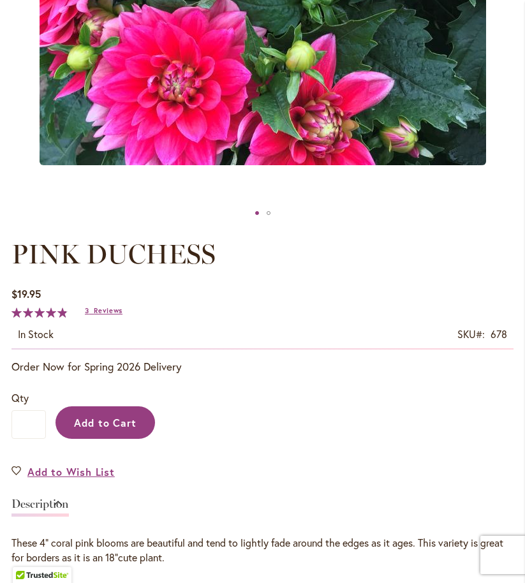
click at [100, 429] on span "Add to Cart" at bounding box center [105, 422] width 63 height 13
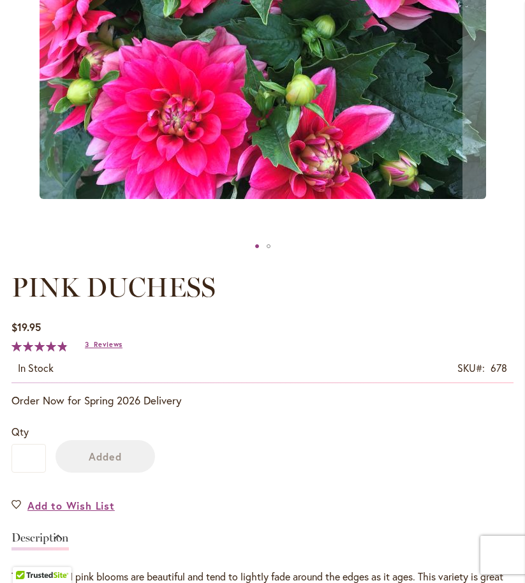
scroll to position [521, 0]
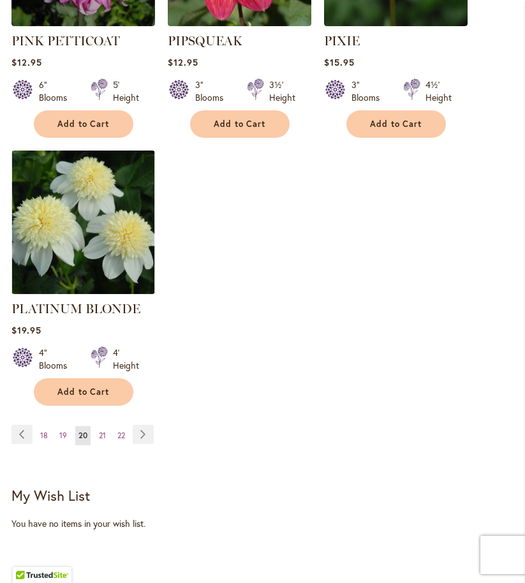
scroll to position [1849, 0]
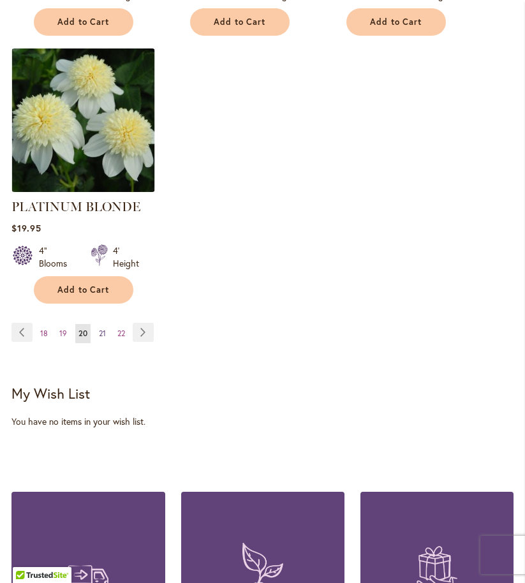
click at [101, 329] on span "21" at bounding box center [102, 334] width 7 height 10
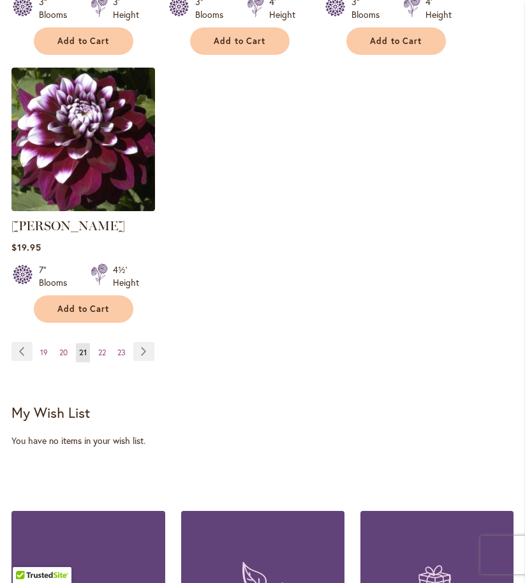
scroll to position [1838, 0]
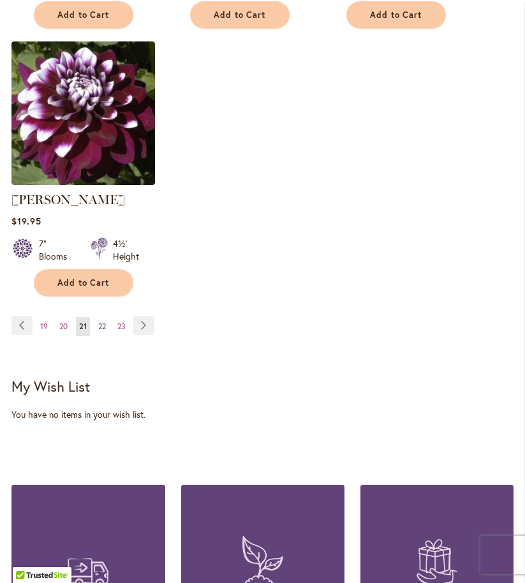
click at [100, 331] on span "22" at bounding box center [102, 327] width 8 height 10
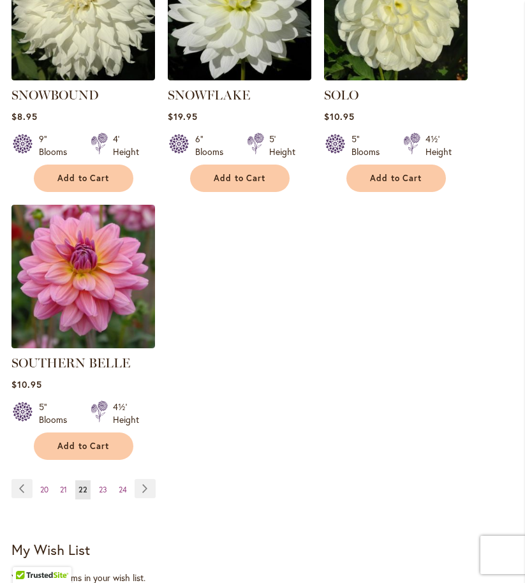
scroll to position [1787, 0]
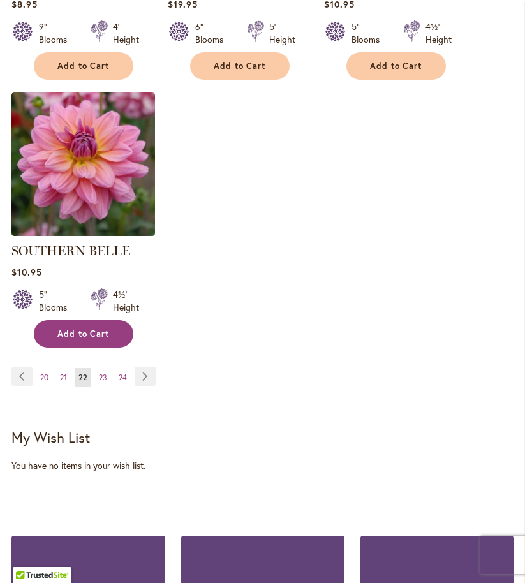
click at [91, 329] on span "Add to Cart" at bounding box center [83, 334] width 52 height 11
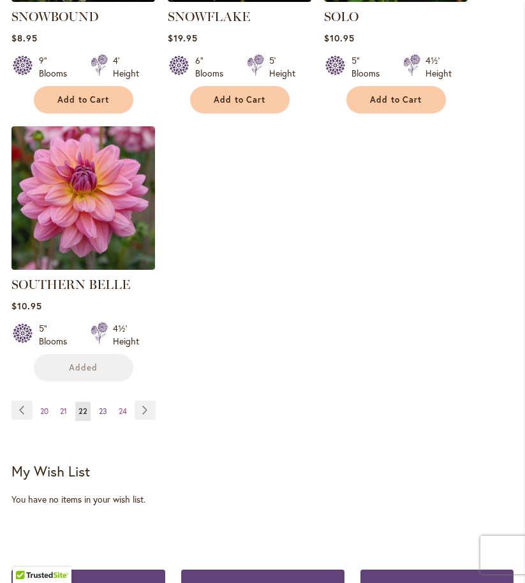
scroll to position [1821, 0]
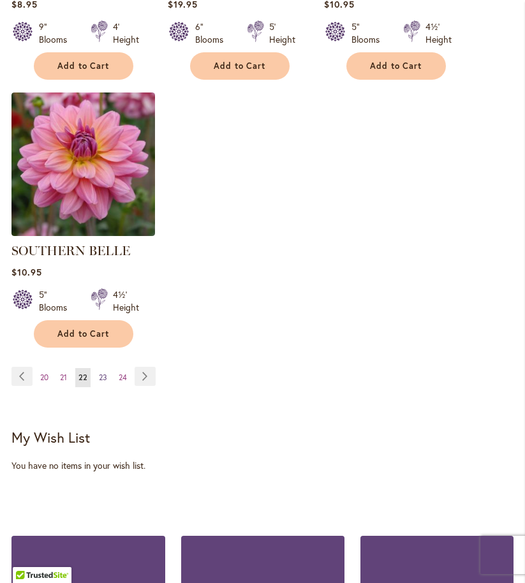
click at [105, 373] on span "23" at bounding box center [103, 378] width 8 height 10
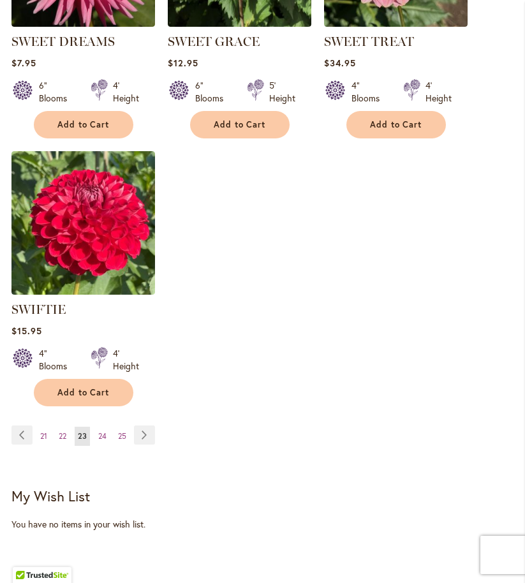
scroll to position [1736, 0]
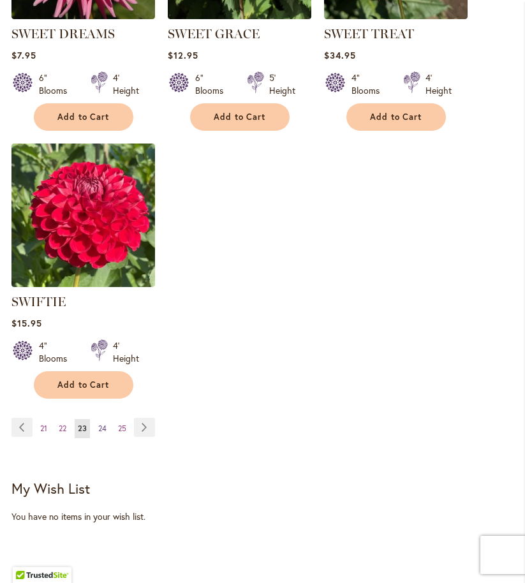
click at [100, 433] on span "24" at bounding box center [102, 429] width 8 height 10
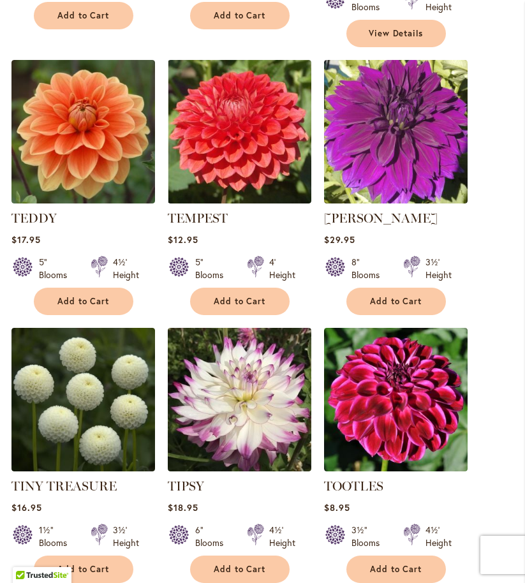
scroll to position [1021, 0]
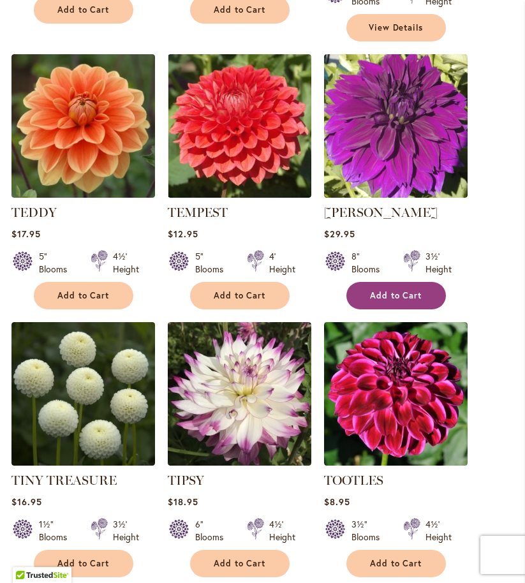
click at [383, 290] on span "Add to Cart" at bounding box center [396, 295] width 52 height 11
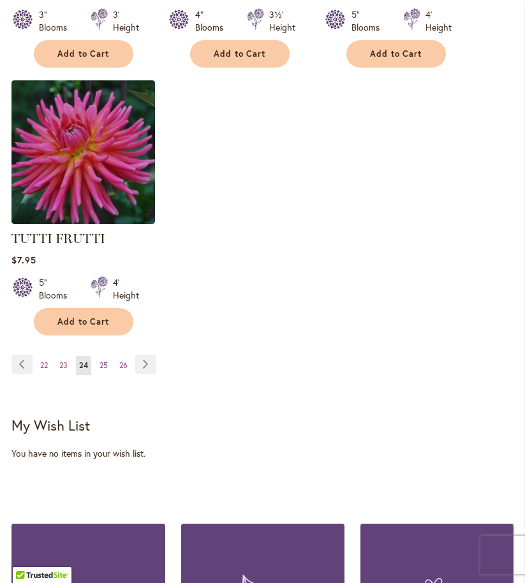
scroll to position [1846, 0]
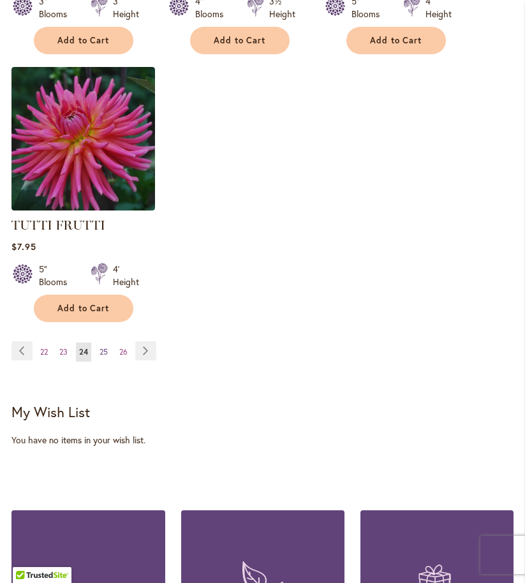
click at [103, 347] on span "25" at bounding box center [104, 352] width 8 height 10
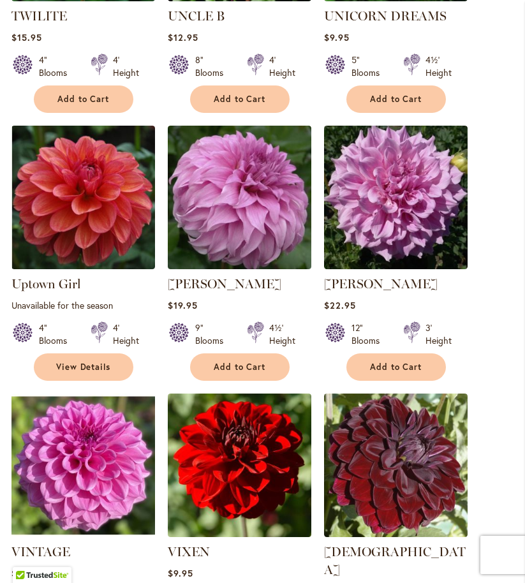
scroll to position [638, 0]
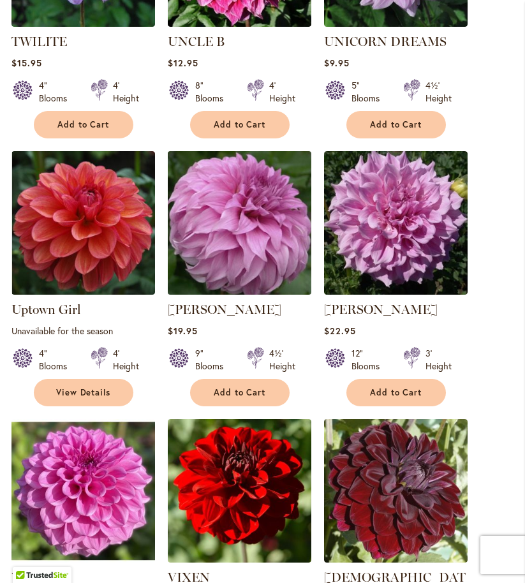
click at [246, 230] on img at bounding box center [239, 222] width 151 height 151
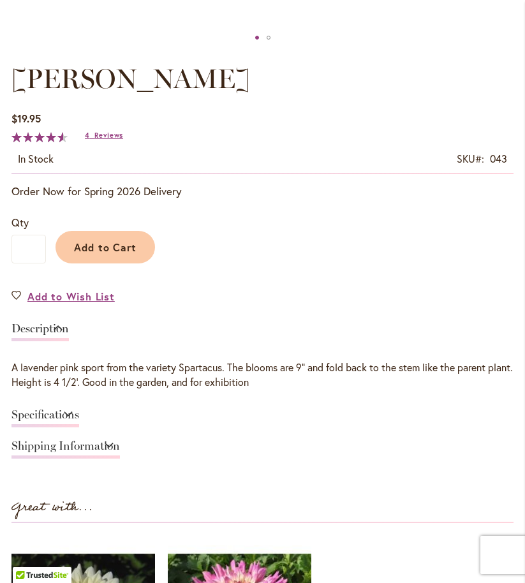
scroll to position [664, 0]
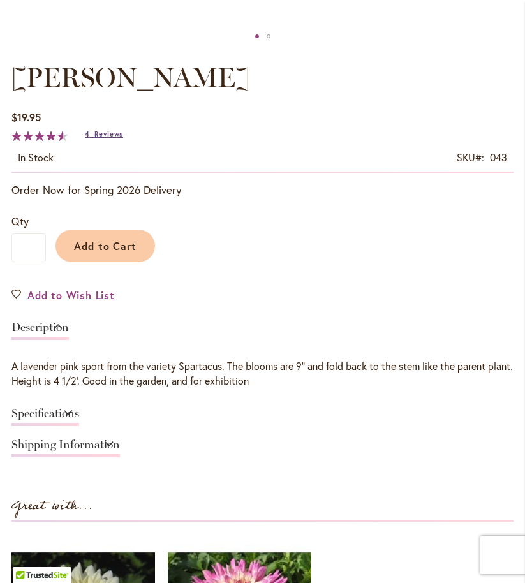
click at [103, 138] on span "Reviews" at bounding box center [108, 134] width 29 height 9
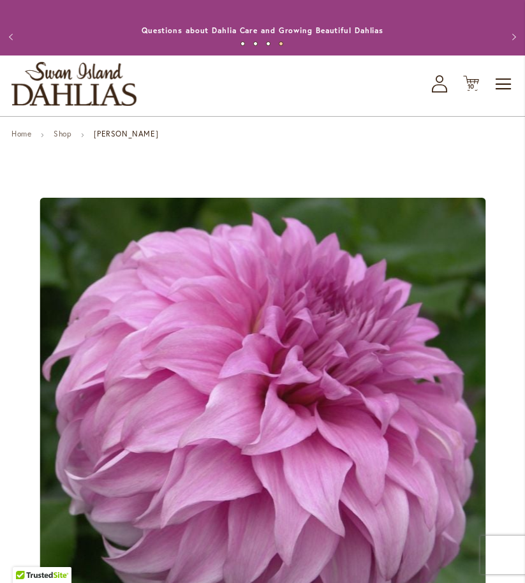
scroll to position [0, 0]
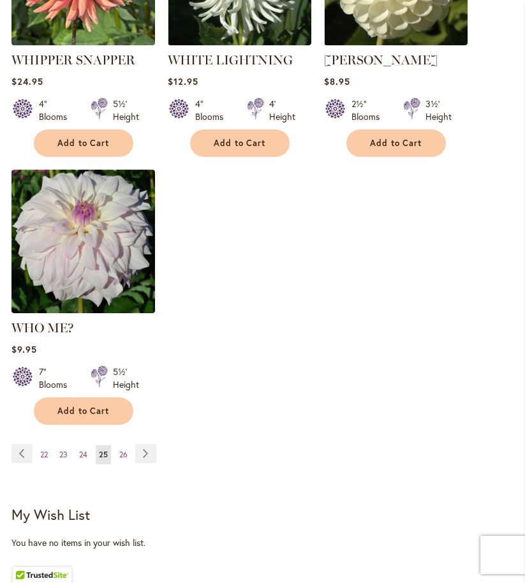
scroll to position [1863, 0]
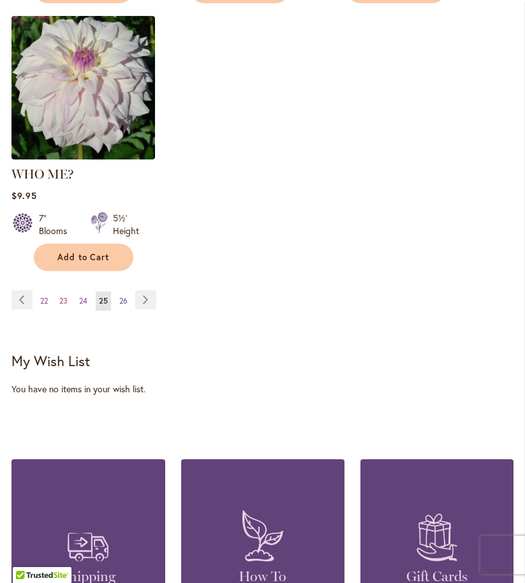
click at [126, 296] on span "26" at bounding box center [123, 301] width 8 height 10
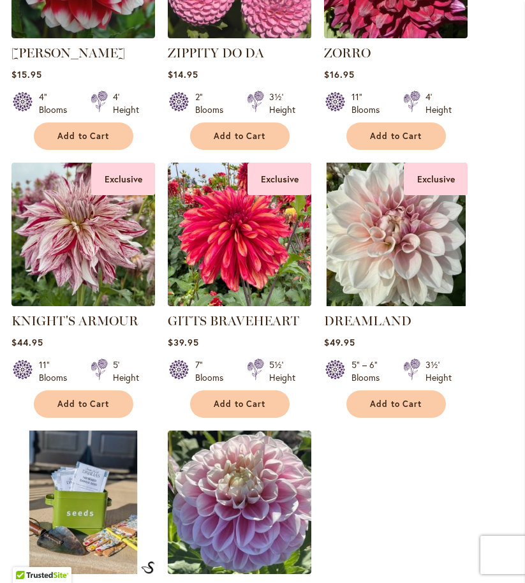
scroll to position [1098, 0]
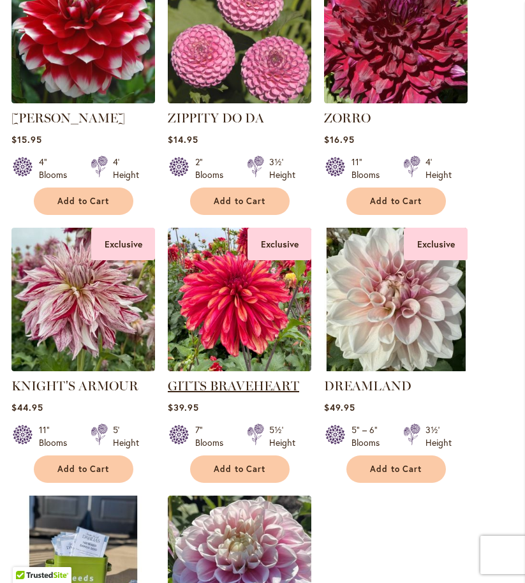
click at [235, 392] on link "GITTS BRAVEHEART" at bounding box center [233, 385] width 131 height 15
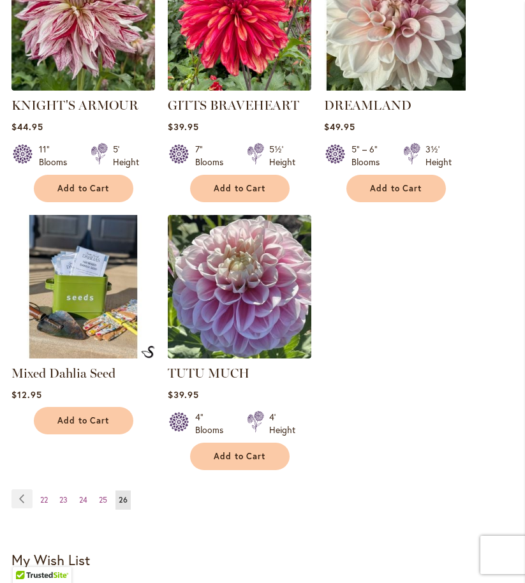
scroll to position [1430, 0]
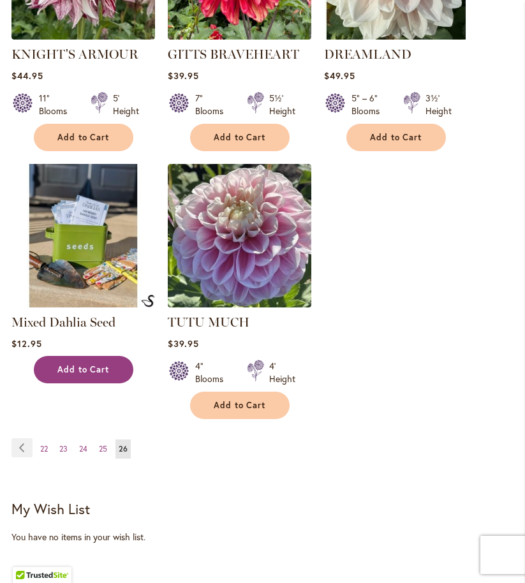
click at [66, 375] on span "Add to Cart" at bounding box center [83, 369] width 52 height 11
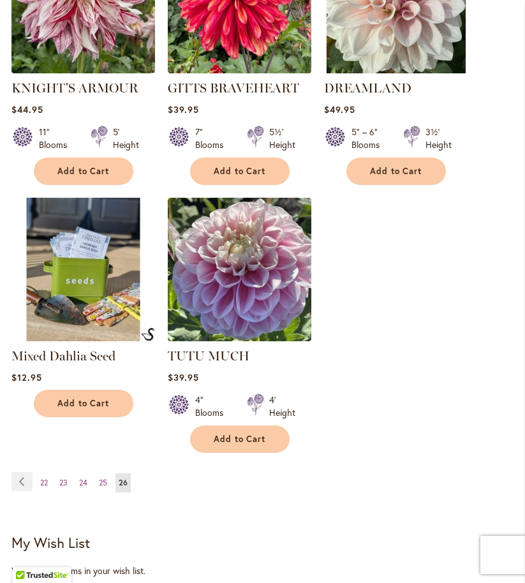
click at [64, 303] on img at bounding box center [83, 269] width 151 height 151
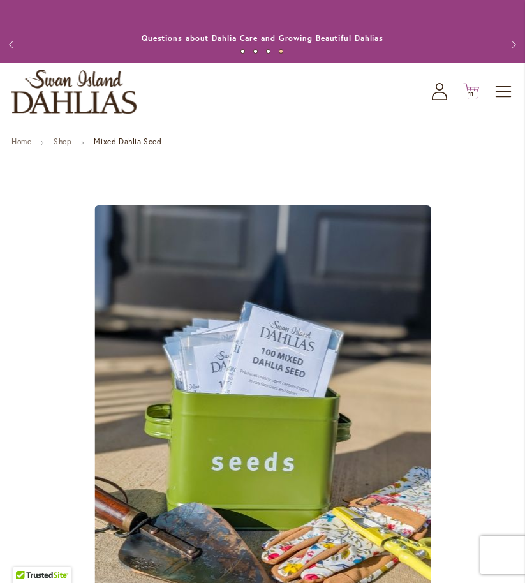
click at [472, 98] on span "11" at bounding box center [471, 94] width 6 height 8
click at [472, 100] on div "Cart .cls-1 { fill: #231f20; } 11 11 items Close Shopping Cart View & Edit Cart…" at bounding box center [471, 91] width 16 height 17
click at [472, 98] on span "11" at bounding box center [471, 94] width 6 height 8
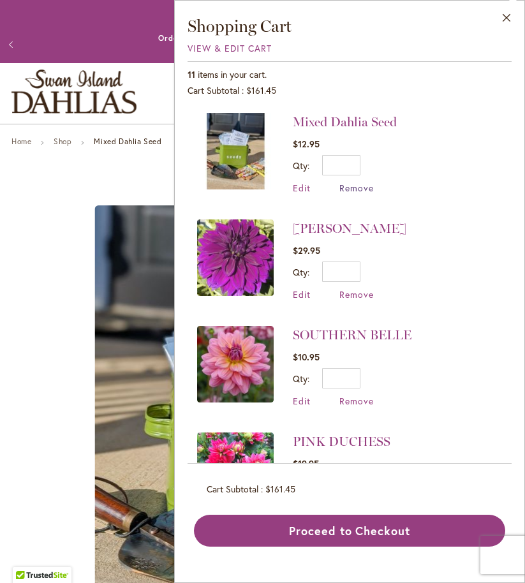
click at [348, 188] on span "Remove" at bounding box center [357, 188] width 34 height 12
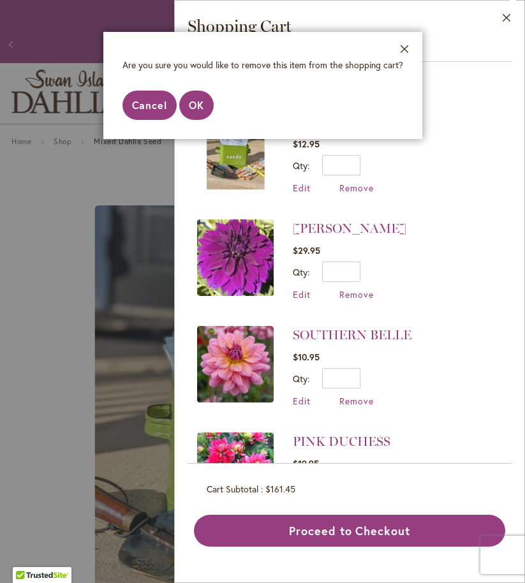
click at [147, 96] on button "Cancel" at bounding box center [150, 105] width 55 height 29
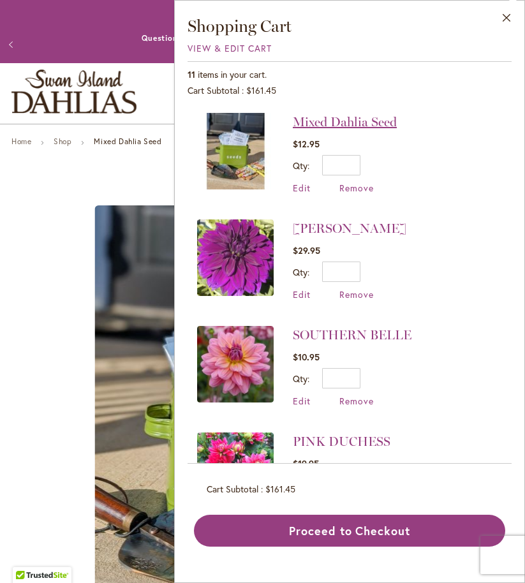
click at [364, 123] on link "Mixed Dahlia Seed" at bounding box center [345, 121] width 104 height 15
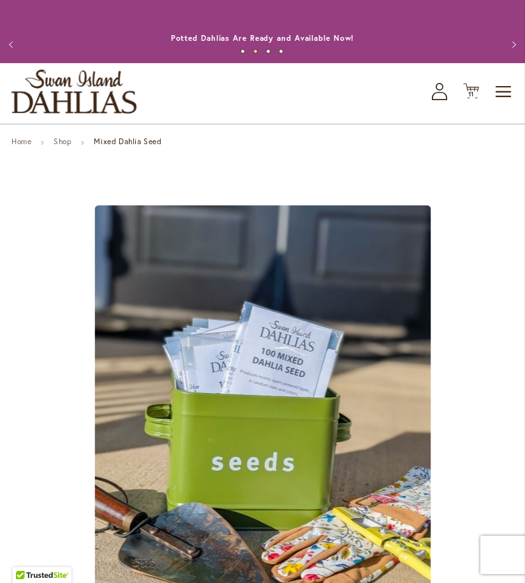
scroll to position [26, 0]
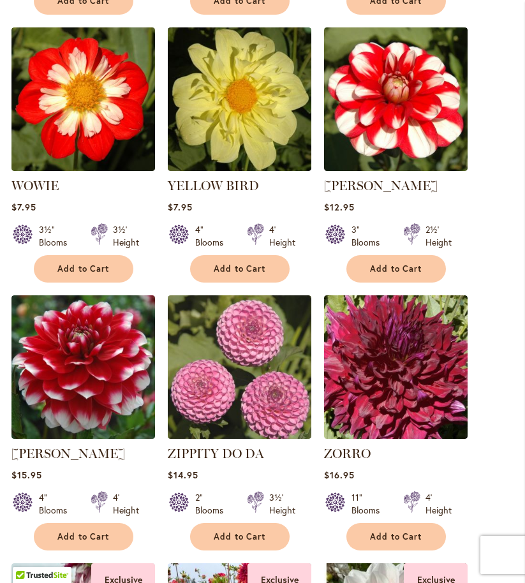
scroll to position [834, 0]
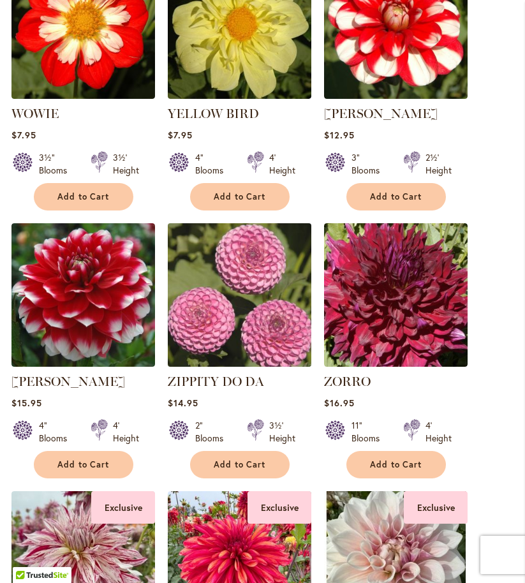
click at [252, 341] on img at bounding box center [239, 295] width 151 height 151
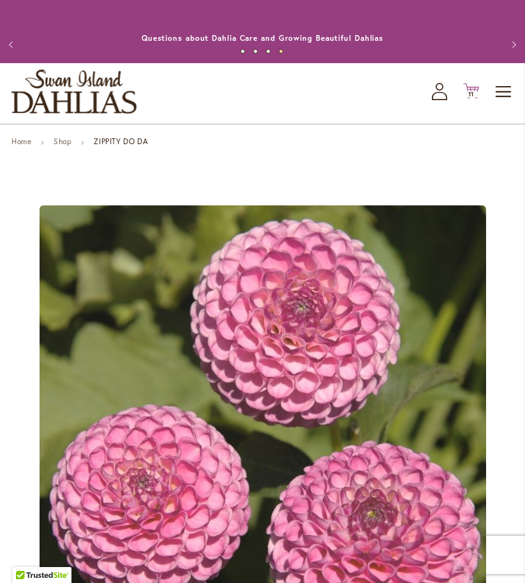
click at [475, 99] on icon "Cart .cls-1 { fill: #231f20; }" at bounding box center [471, 91] width 16 height 16
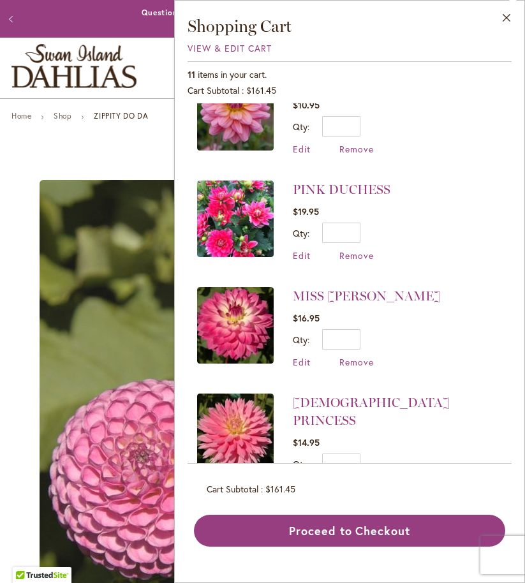
scroll to position [248, 0]
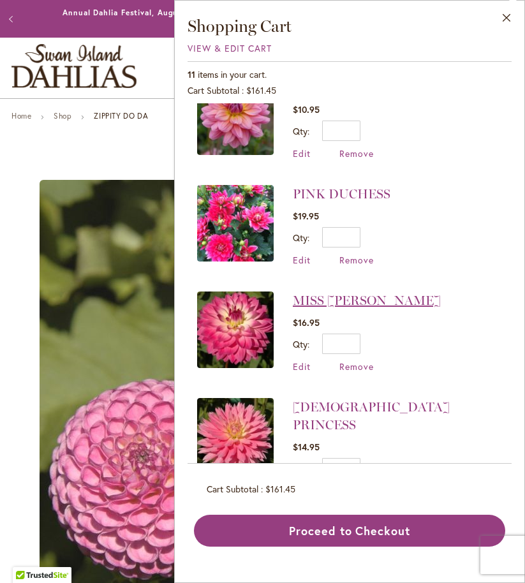
click at [340, 296] on link "MISS [PERSON_NAME]" at bounding box center [367, 300] width 148 height 15
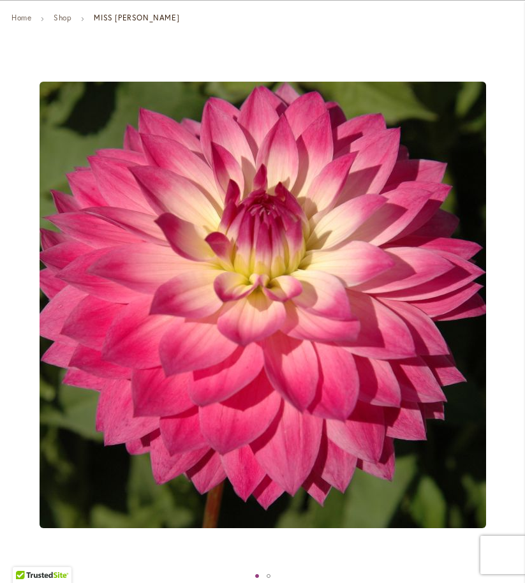
scroll to position [107, 0]
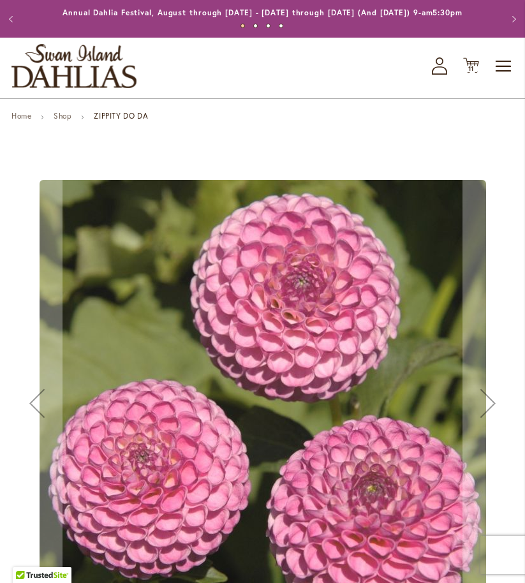
scroll to position [26, 0]
click at [474, 73] on span "11" at bounding box center [471, 68] width 6 height 8
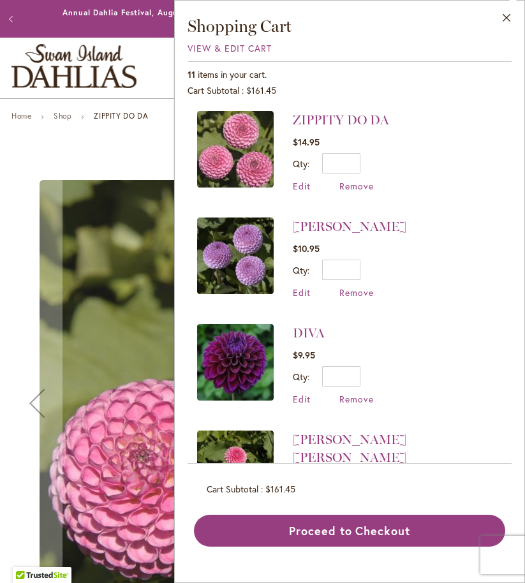
scroll to position [666, 0]
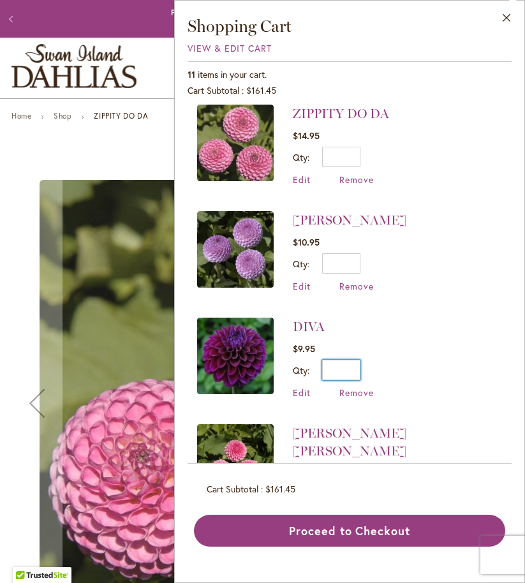
click at [355, 360] on input "*" at bounding box center [341, 370] width 38 height 20
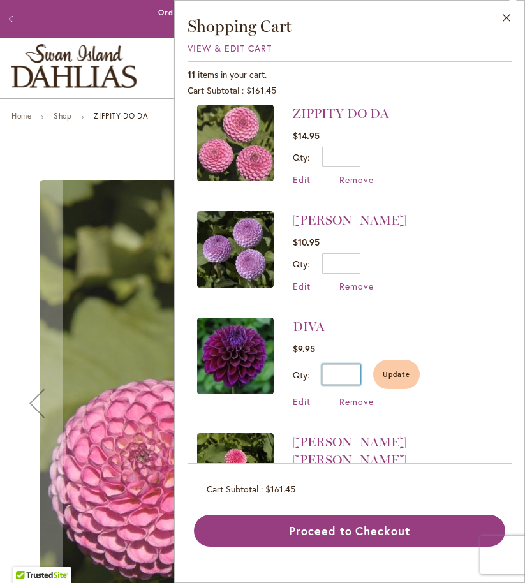
type input "*"
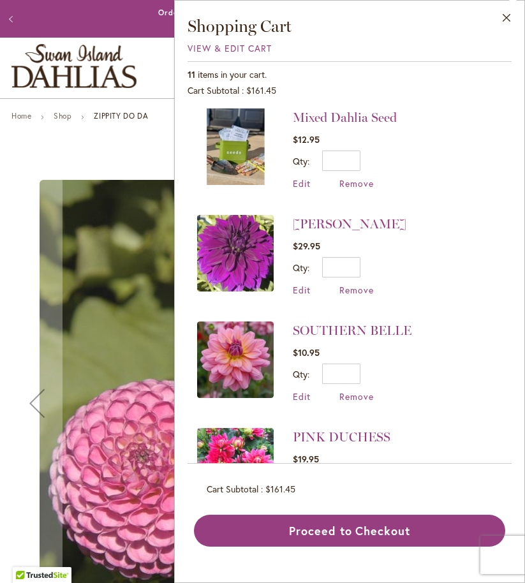
scroll to position [0, 0]
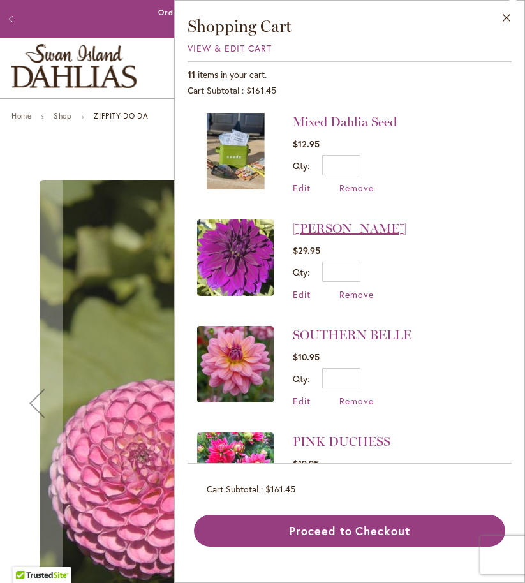
click at [363, 229] on link "[PERSON_NAME]" at bounding box center [350, 228] width 114 height 15
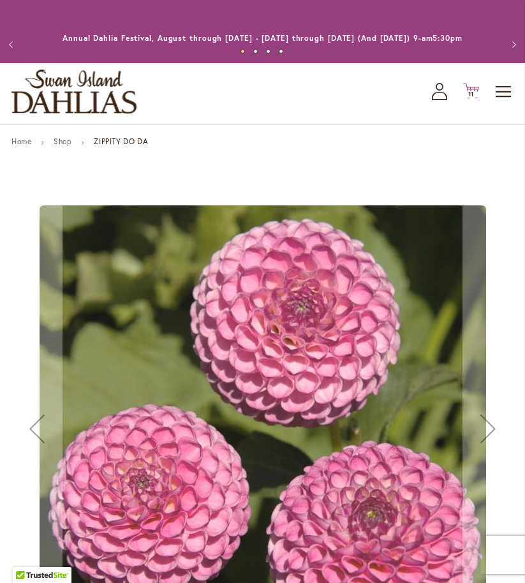
click at [474, 99] on icon at bounding box center [471, 91] width 16 height 15
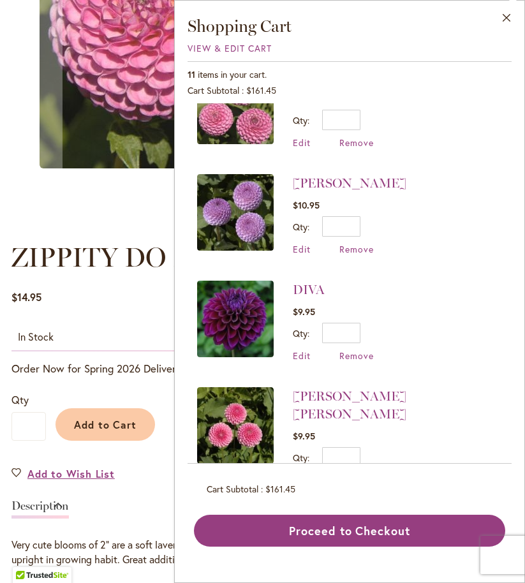
scroll to position [706, 0]
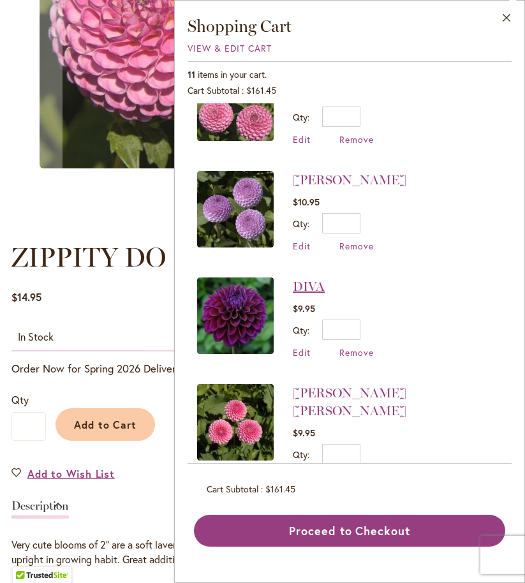
click at [310, 279] on link "DIVA" at bounding box center [309, 286] width 32 height 15
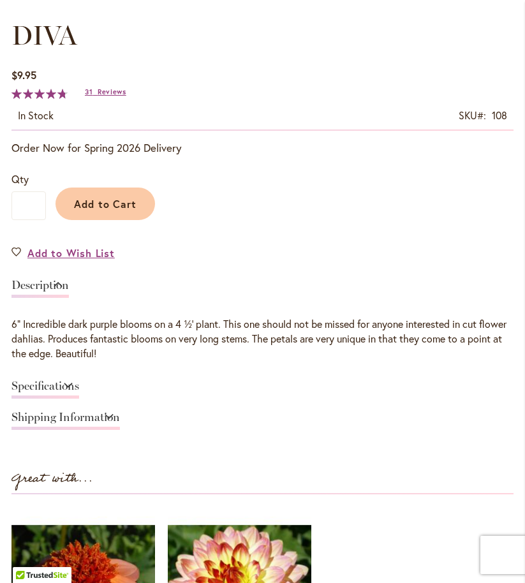
scroll to position [587, 0]
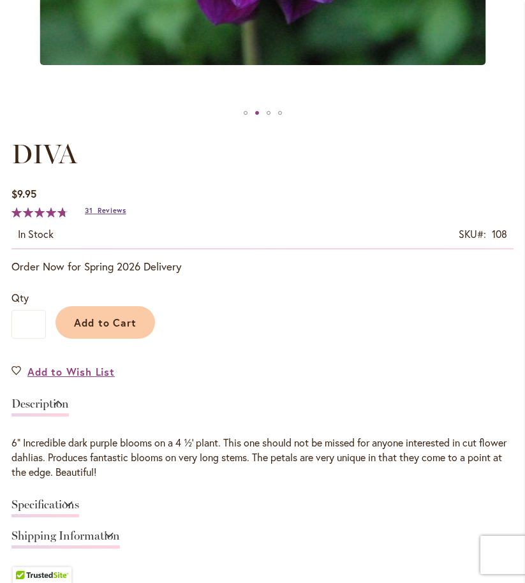
click at [106, 215] on span "Reviews" at bounding box center [112, 210] width 29 height 9
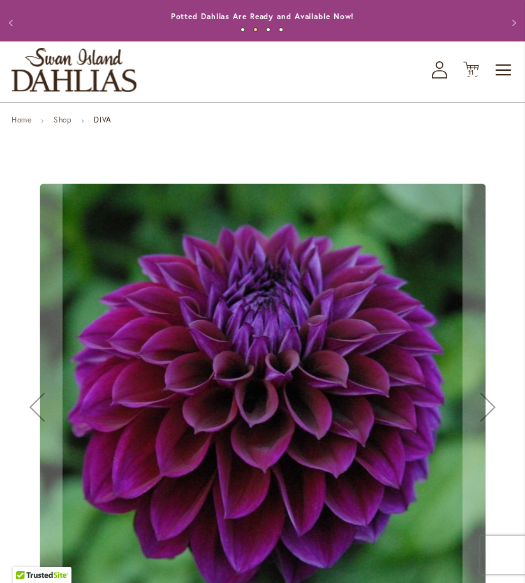
scroll to position [0, 0]
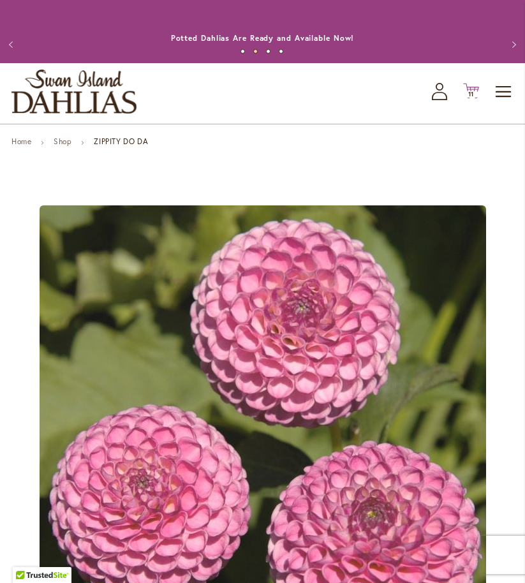
click at [472, 99] on icon at bounding box center [471, 91] width 16 height 15
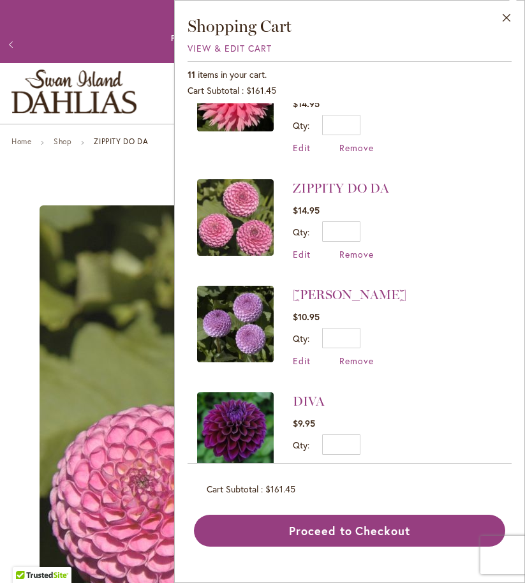
scroll to position [609, 0]
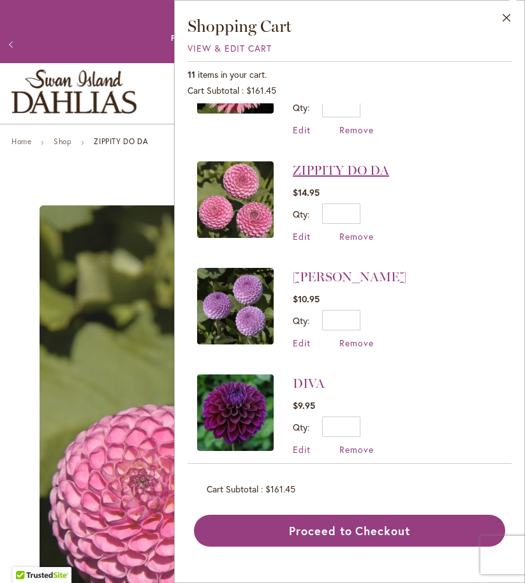
click at [345, 163] on link "ZIPPITY DO DA" at bounding box center [341, 170] width 96 height 15
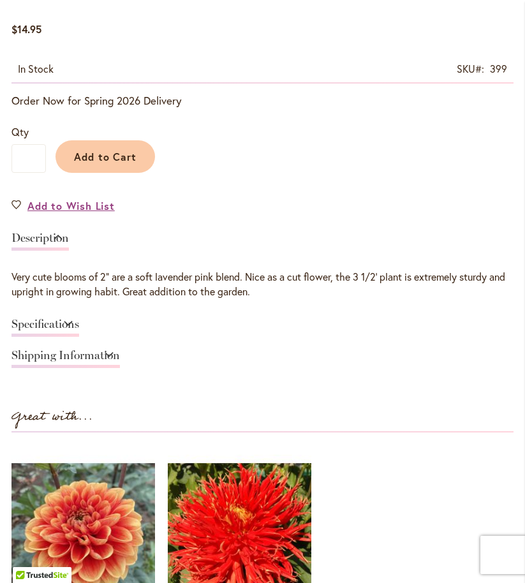
scroll to position [755, 0]
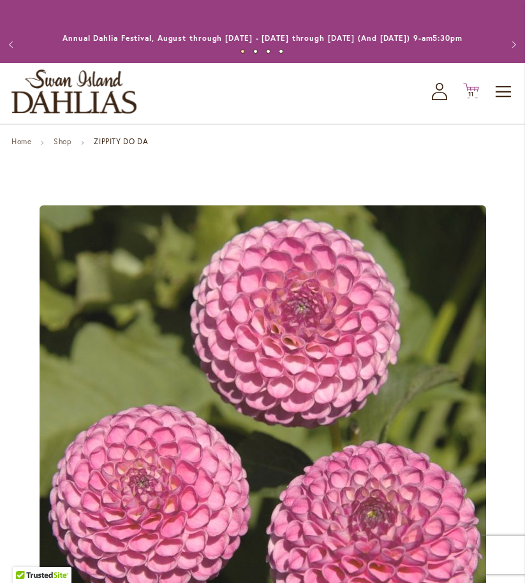
click at [478, 99] on icon "Cart .cls-1 { fill: #231f20; }" at bounding box center [471, 91] width 16 height 16
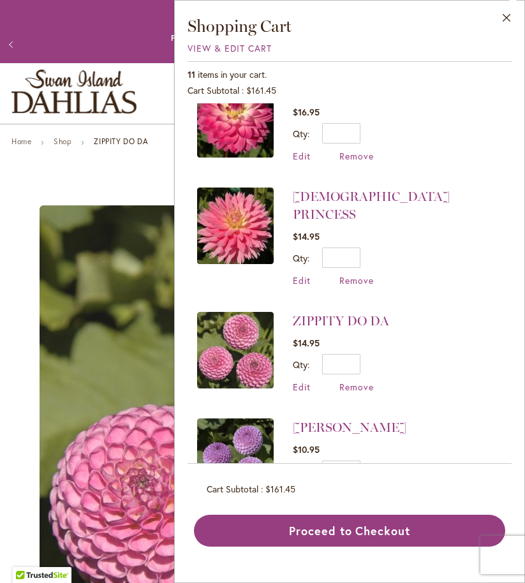
scroll to position [472, 0]
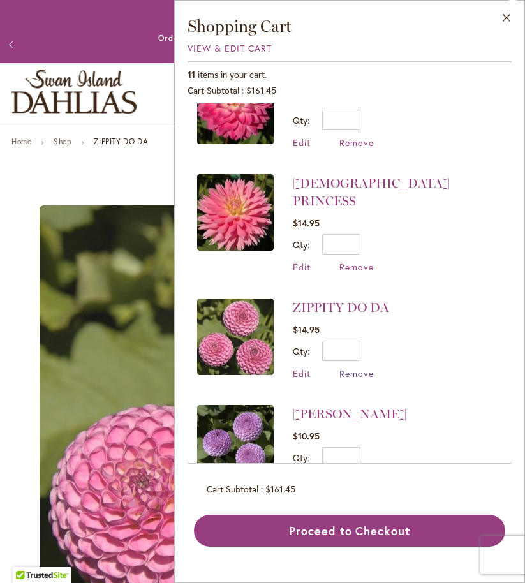
click at [364, 368] on span "Remove" at bounding box center [357, 374] width 34 height 12
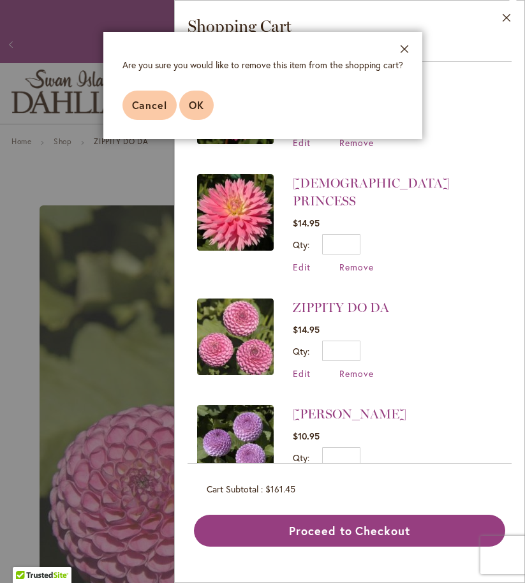
click at [190, 102] on span "OK" at bounding box center [196, 104] width 15 height 13
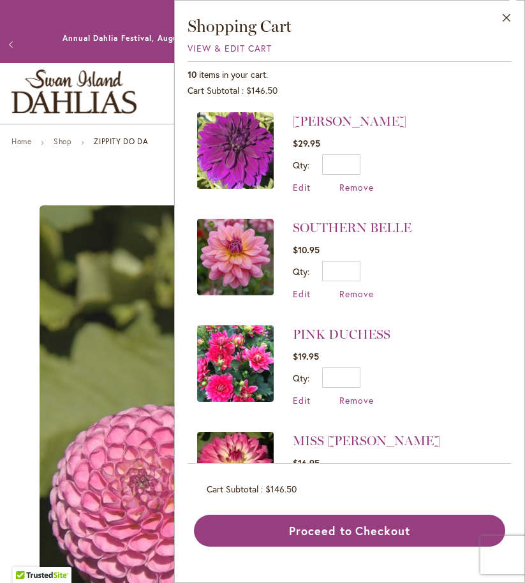
scroll to position [103, 0]
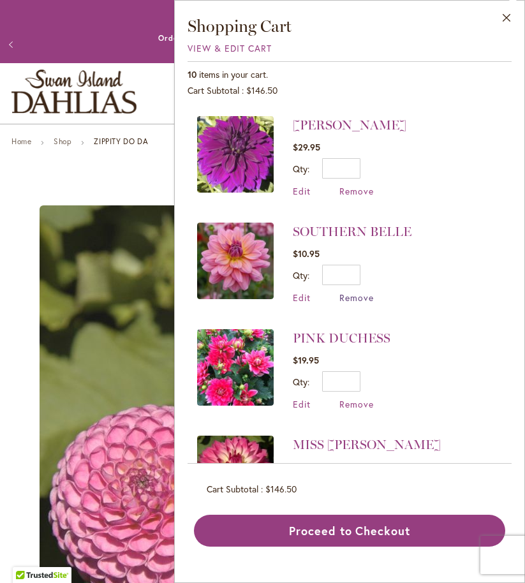
click at [353, 299] on span "Remove" at bounding box center [357, 298] width 34 height 12
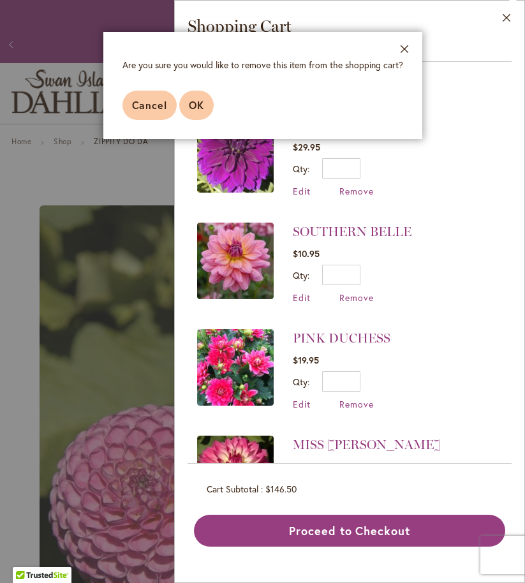
click at [196, 100] on span "OK" at bounding box center [196, 104] width 15 height 13
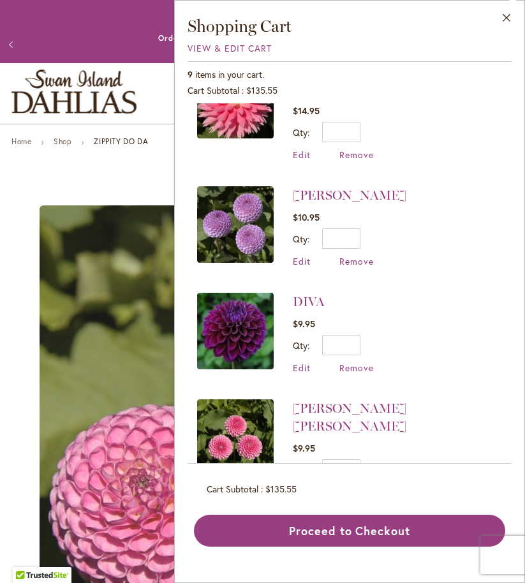
scroll to position [494, 0]
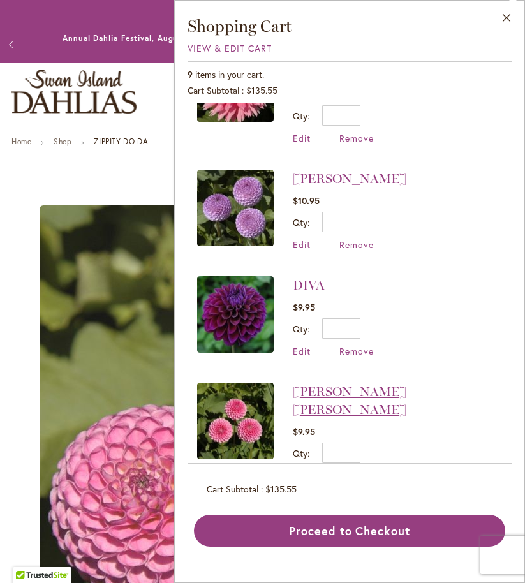
click at [338, 384] on link "[PERSON_NAME] [PERSON_NAME]" at bounding box center [350, 400] width 114 height 33
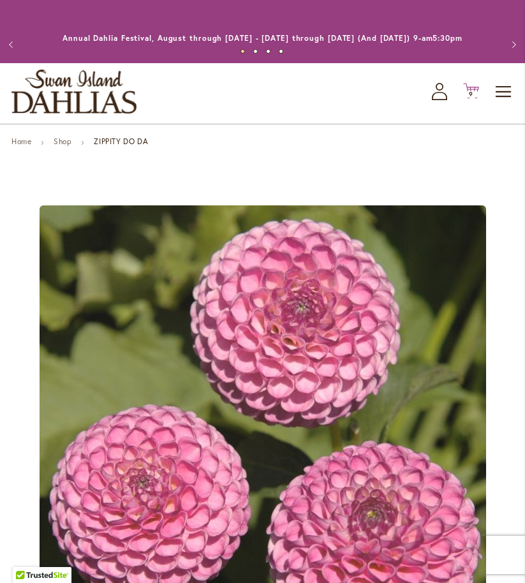
click at [478, 98] on icon "Cart .cls-1 { fill: #231f20; }" at bounding box center [471, 91] width 16 height 16
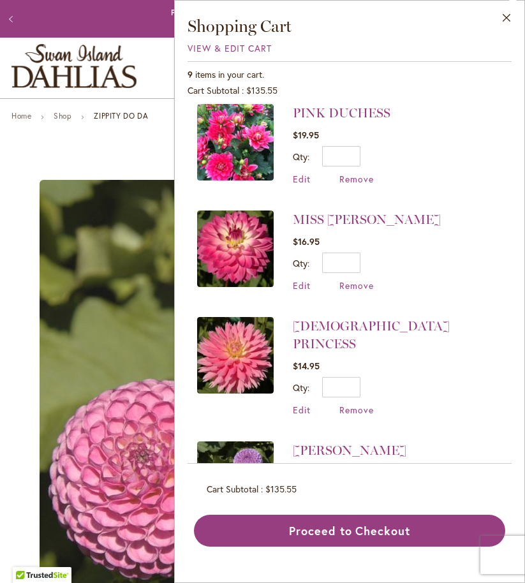
scroll to position [213, 0]
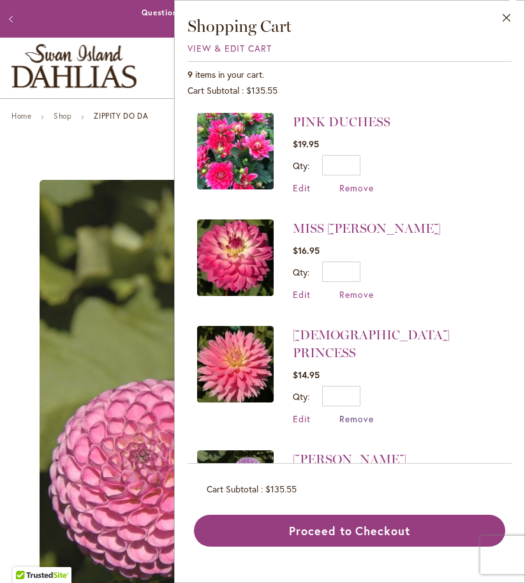
click at [355, 413] on span "Remove" at bounding box center [357, 419] width 34 height 12
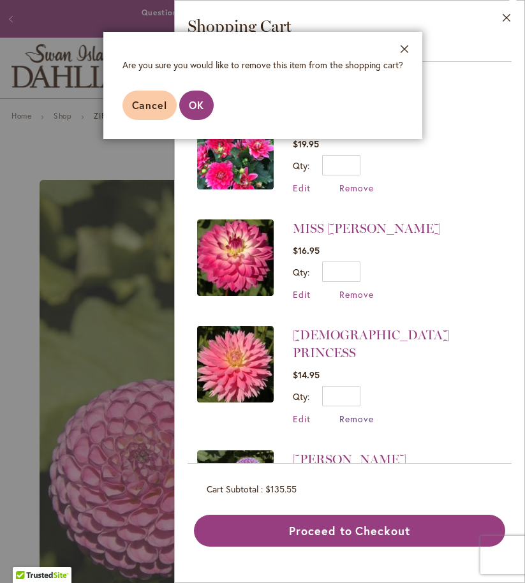
scroll to position [0, 0]
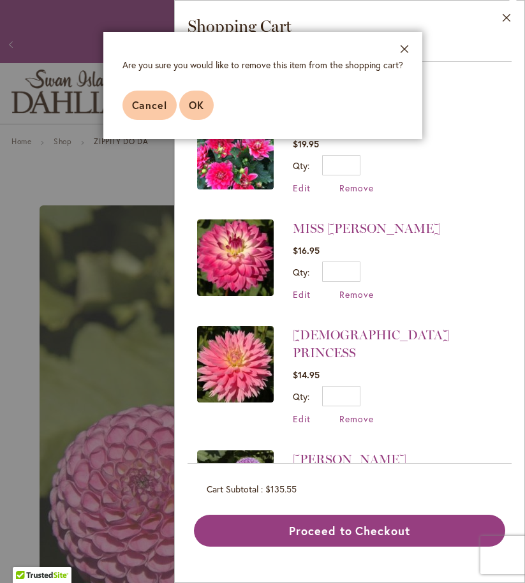
click at [207, 116] on button "OK" at bounding box center [196, 105] width 34 height 29
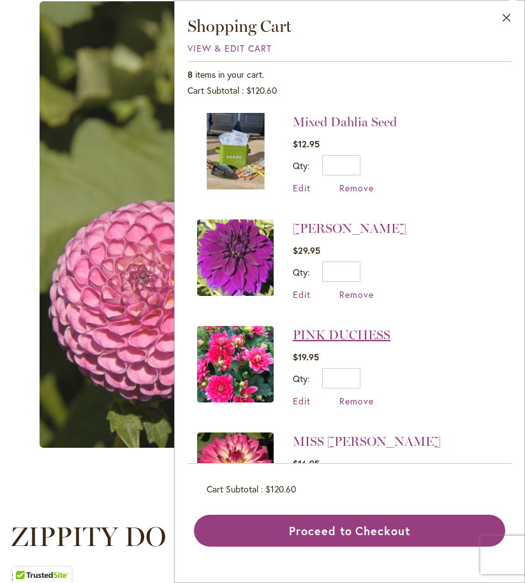
click at [374, 331] on link "PINK DUCHESS" at bounding box center [342, 334] width 98 height 15
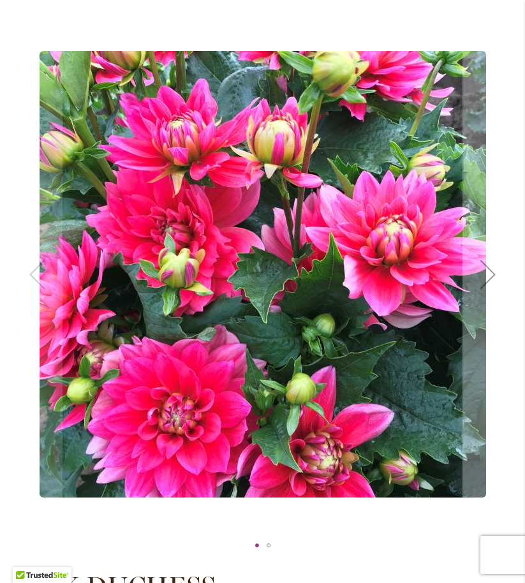
scroll to position [153, 0]
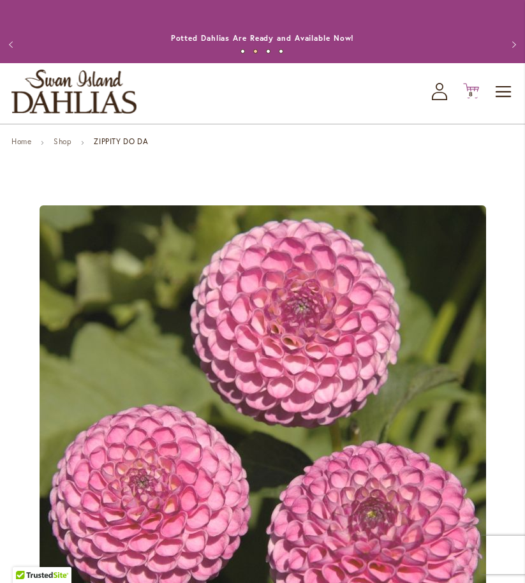
click at [472, 99] on icon "Cart .cls-1 { fill: #231f20; }" at bounding box center [471, 91] width 16 height 16
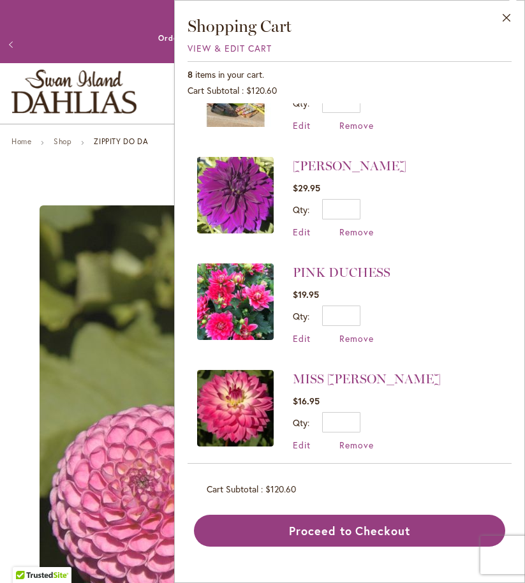
scroll to position [56, 0]
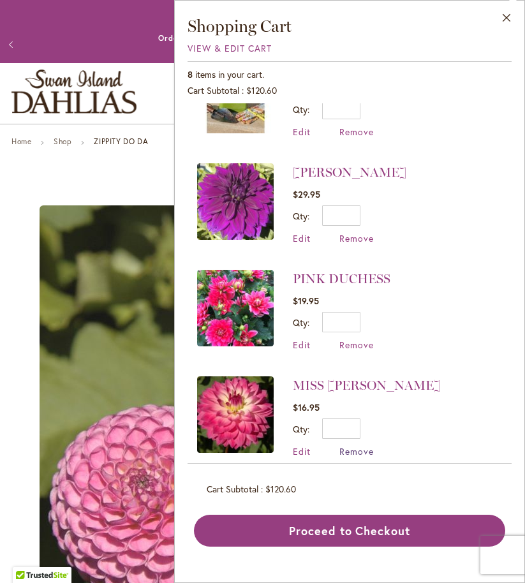
click at [358, 449] on span "Remove" at bounding box center [357, 451] width 34 height 12
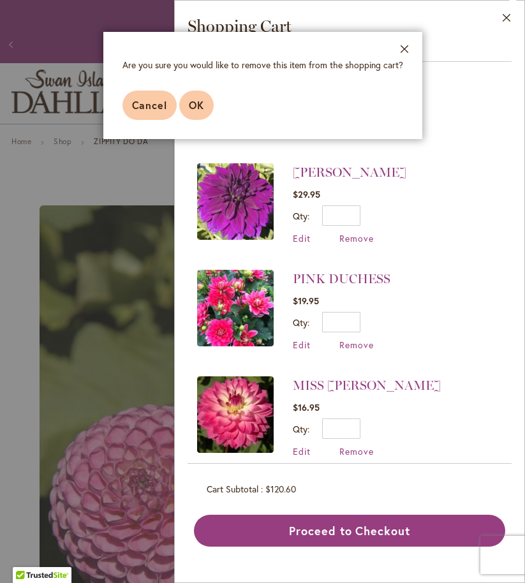
click at [196, 99] on span "OK" at bounding box center [196, 104] width 15 height 13
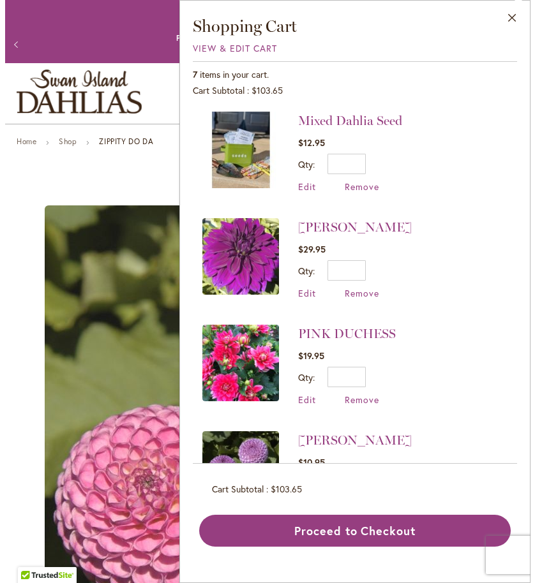
scroll to position [0, 0]
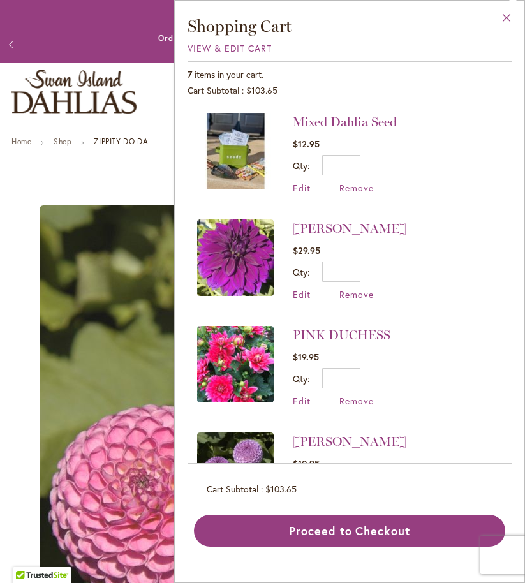
click at [503, 13] on button "Close" at bounding box center [506, 21] width 35 height 40
click at [503, 13] on div "Close Shopping Cart View & Edit Cart 7 items in your cart. Cart Subtotal $103.6…" at bounding box center [349, 291] width 351 height 583
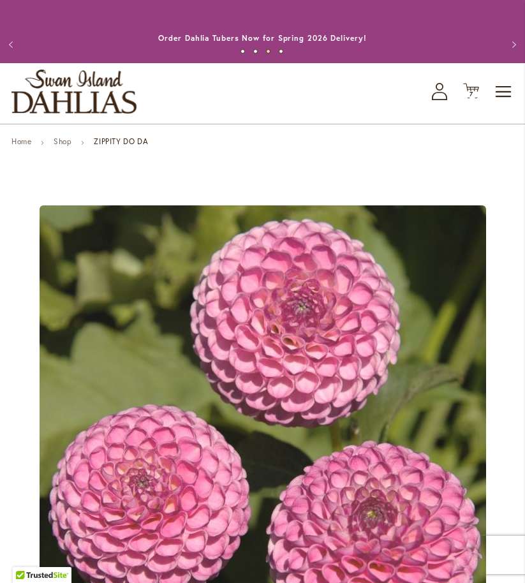
click at [503, 13] on div "Previous Annual Dahlia Festival, August through September 28th - Wednesday thro…" at bounding box center [262, 31] width 525 height 63
click at [504, 99] on span "Toggle Nav" at bounding box center [504, 92] width 19 height 26
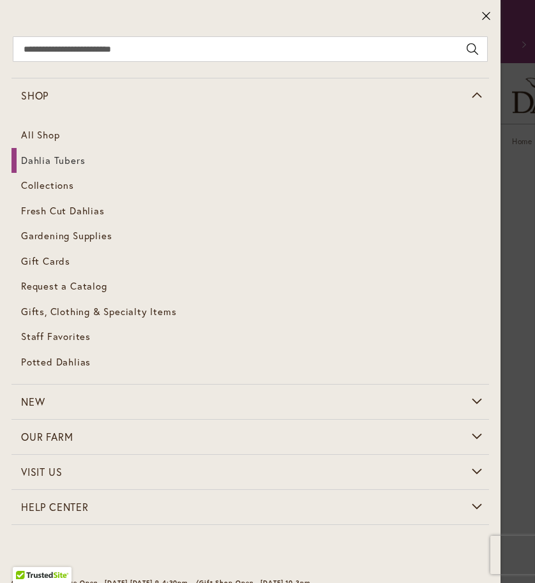
click at [74, 163] on span "Dahlia Tubers" at bounding box center [53, 160] width 64 height 13
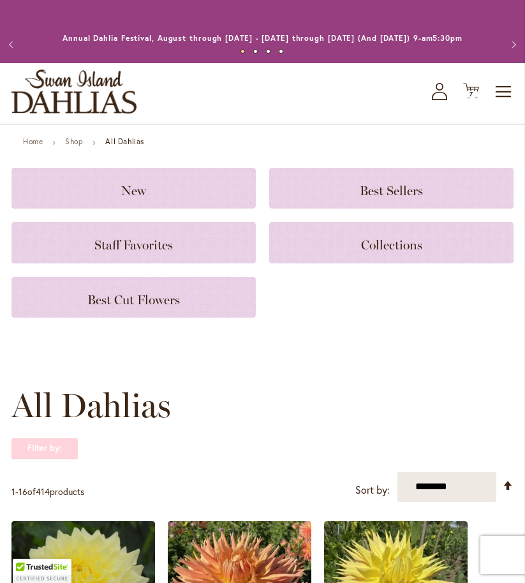
click at [55, 459] on strong "Filter by:" at bounding box center [44, 449] width 66 height 22
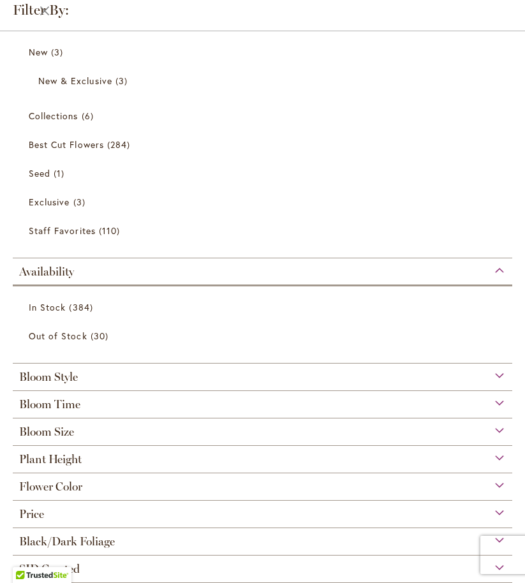
scroll to position [83, 0]
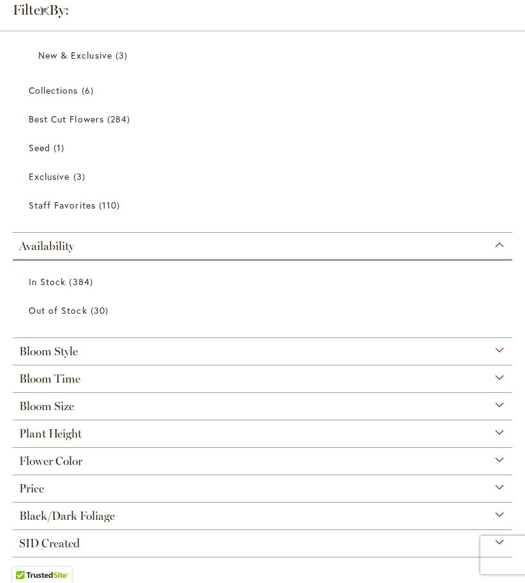
click at [483, 348] on div "Bloom Style" at bounding box center [263, 348] width 500 height 20
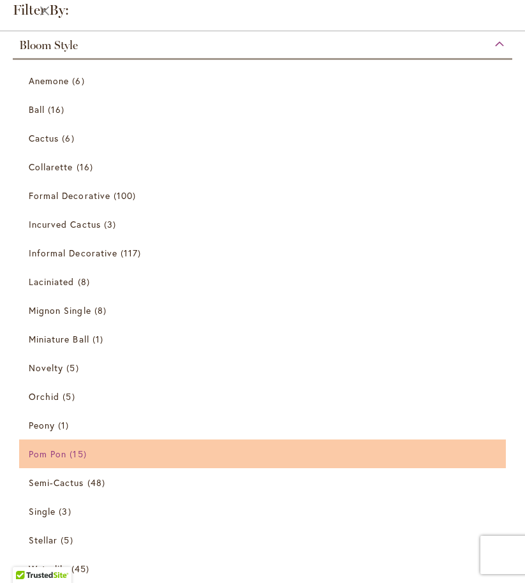
click at [63, 456] on span "Pom Pon" at bounding box center [48, 454] width 38 height 12
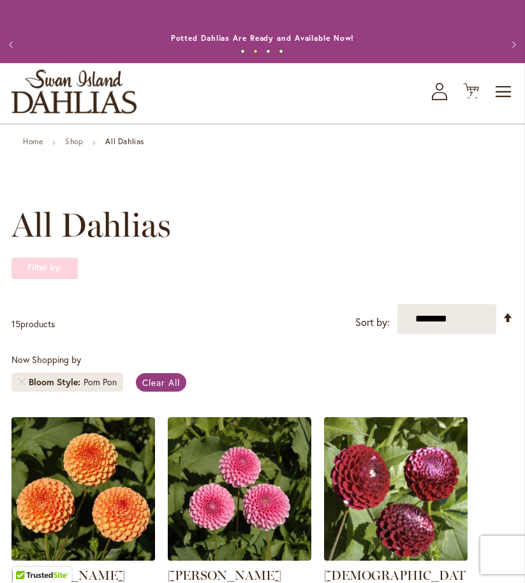
click at [58, 278] on strong "Filter by:" at bounding box center [44, 268] width 66 height 22
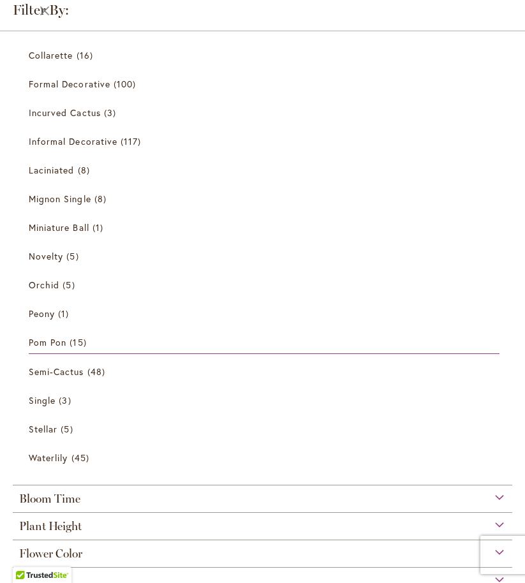
scroll to position [359, 0]
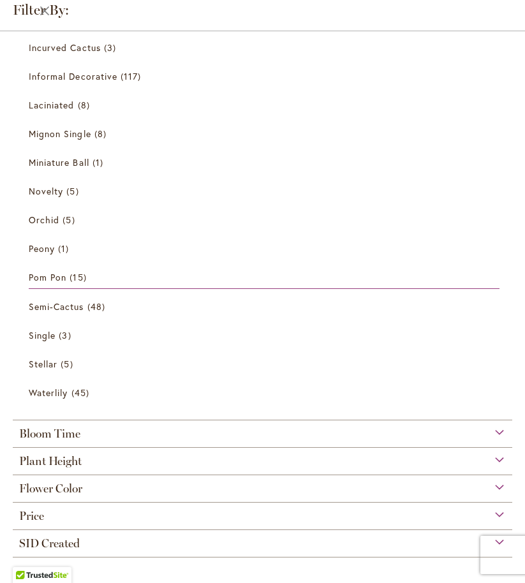
click at [66, 494] on span "Flower Color" at bounding box center [50, 489] width 63 height 14
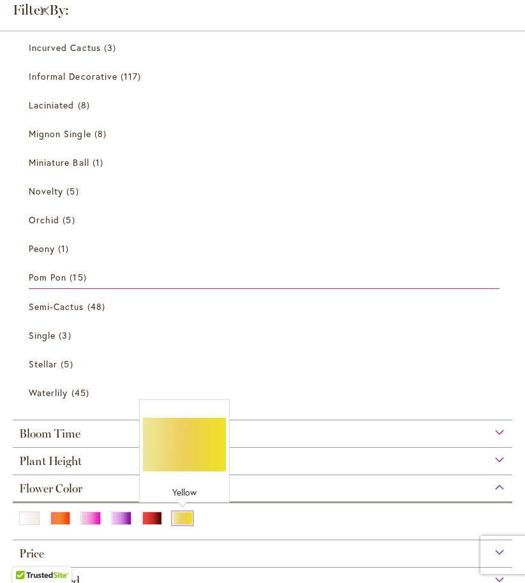
click at [185, 521] on div "Yellow" at bounding box center [182, 518] width 20 height 13
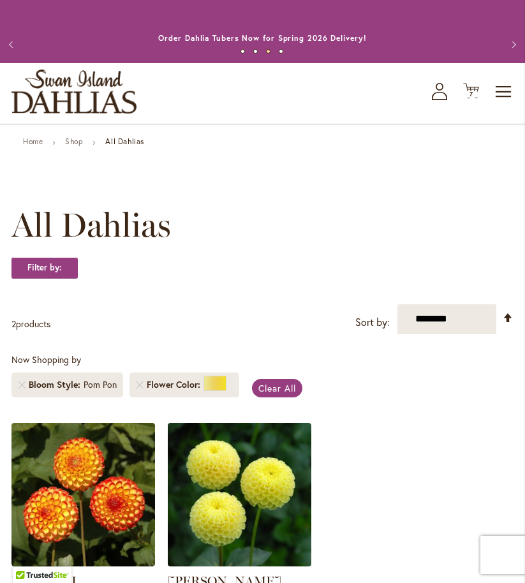
click at [98, 391] on div "Pom Pon" at bounding box center [100, 384] width 33 height 13
click at [30, 276] on strong "Filter by:" at bounding box center [44, 268] width 66 height 22
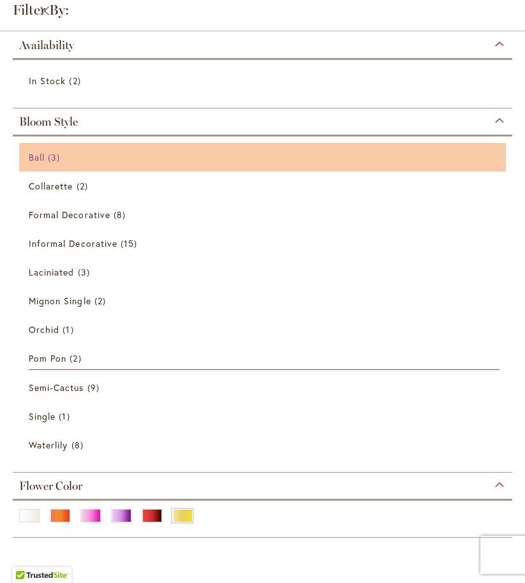
click at [43, 158] on span "Ball" at bounding box center [37, 157] width 16 height 12
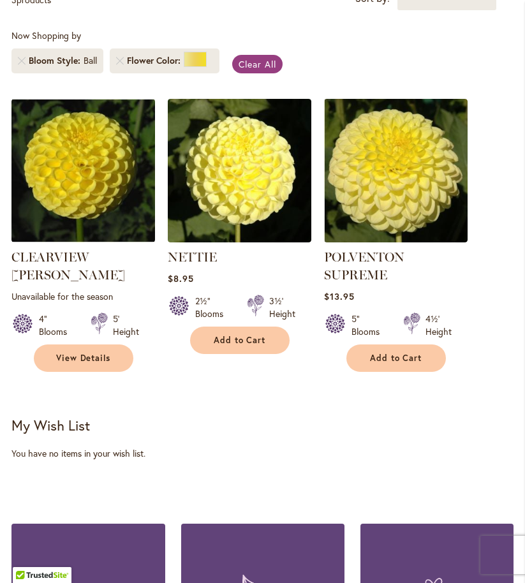
scroll to position [327, 0]
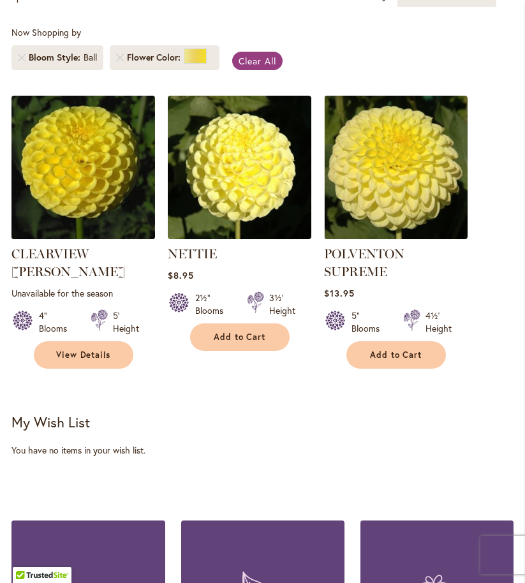
click at [85, 174] on img at bounding box center [83, 167] width 151 height 151
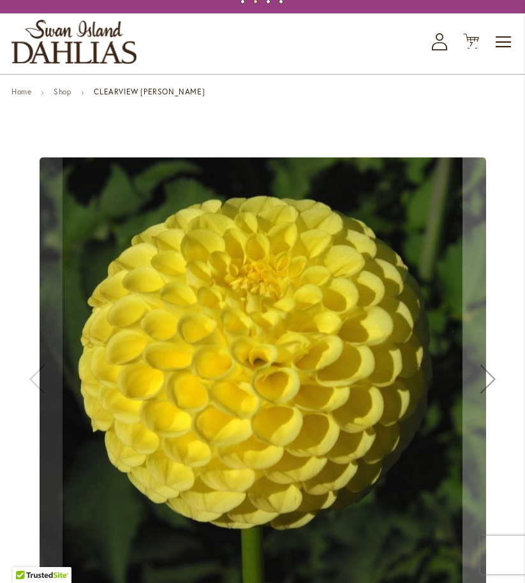
scroll to position [26, 0]
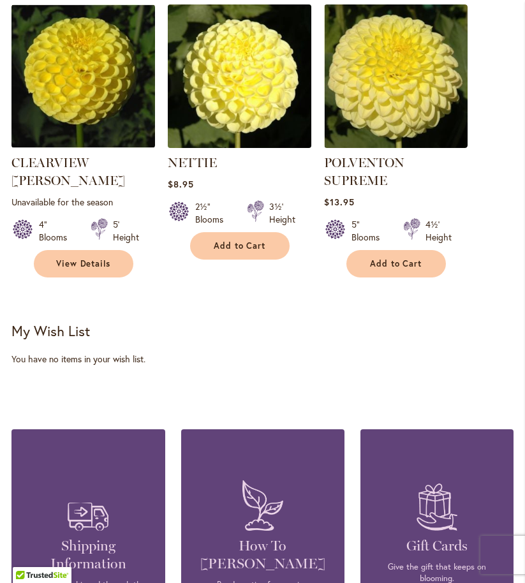
scroll to position [327, 0]
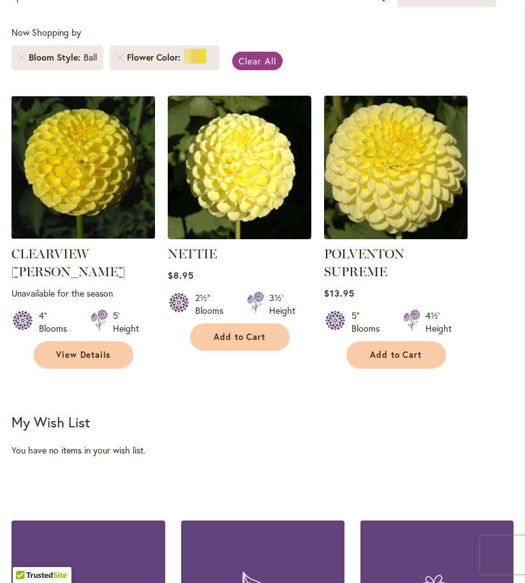
click at [407, 203] on img at bounding box center [395, 167] width 151 height 151
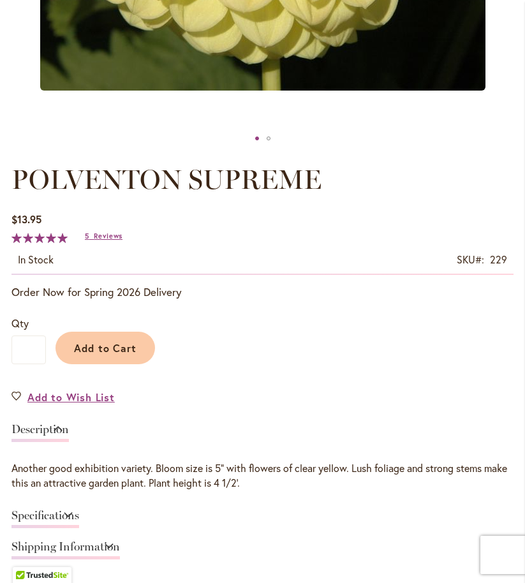
scroll to position [587, 0]
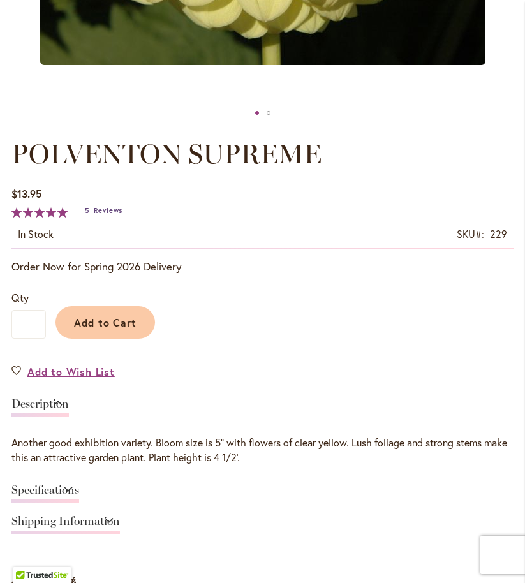
click at [103, 215] on span "Reviews" at bounding box center [108, 210] width 29 height 9
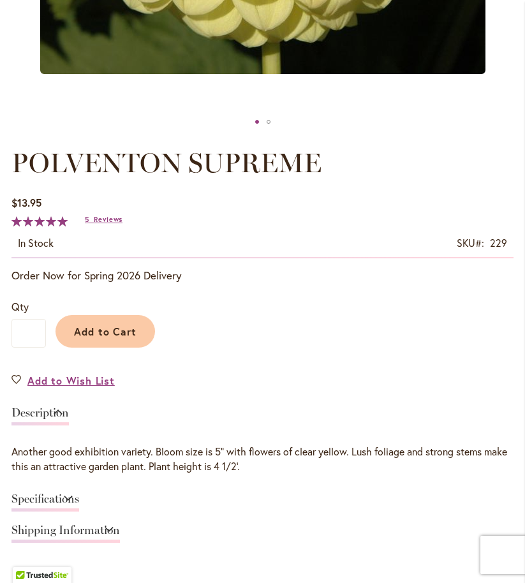
scroll to position [564, 0]
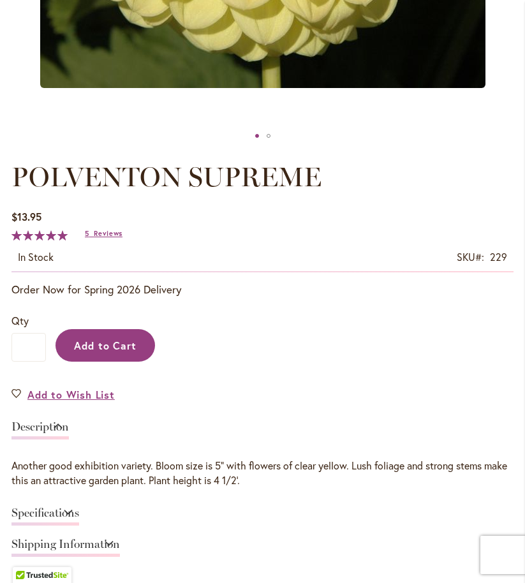
click at [119, 352] on span "Add to Cart" at bounding box center [105, 345] width 63 height 13
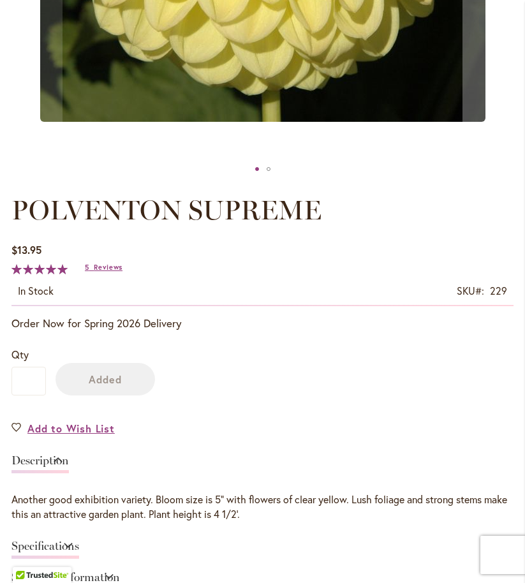
scroll to position [598, 0]
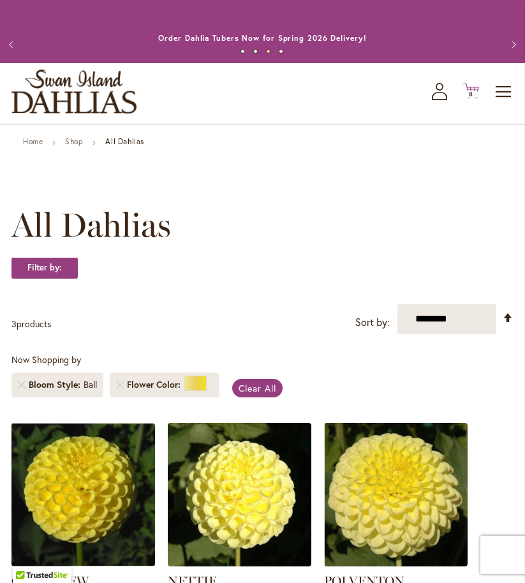
click at [469, 98] on span "8" at bounding box center [471, 94] width 4 height 8
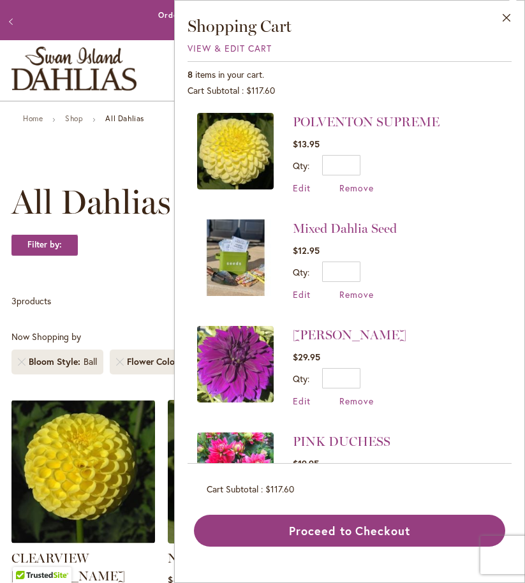
scroll to position [26, 0]
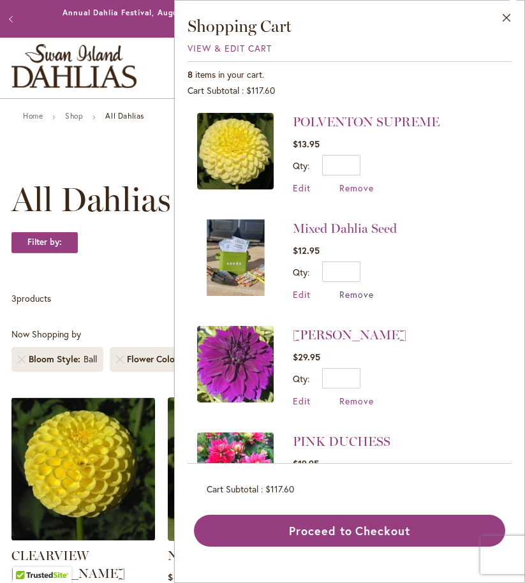
click at [352, 296] on span "Remove" at bounding box center [357, 294] width 34 height 12
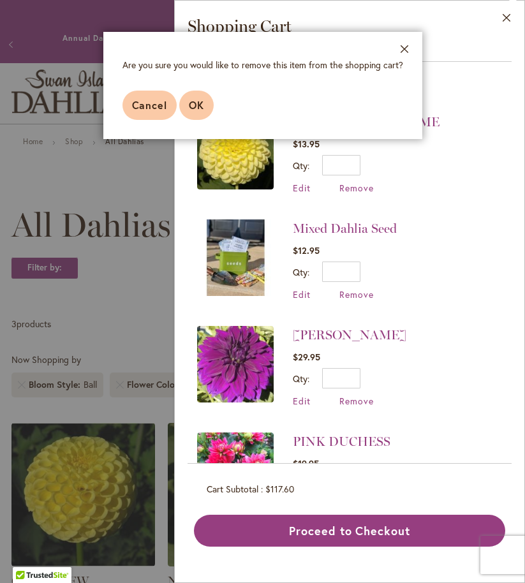
click at [202, 100] on span "OK" at bounding box center [196, 104] width 15 height 13
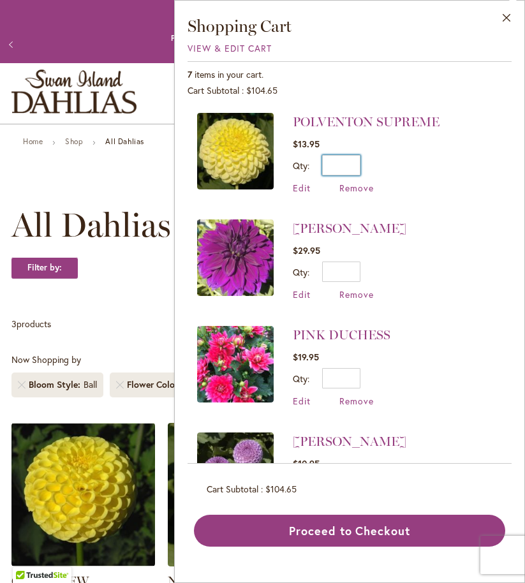
drag, startPoint x: 500, startPoint y: 172, endPoint x: 503, endPoint y: 324, distance: 151.9
click at [503, 324] on div "POLVENTON SUPREME $13.95 Qty * Update Edit Remove" at bounding box center [350, 283] width 324 height 361
